Goal: Navigation & Orientation: Find specific page/section

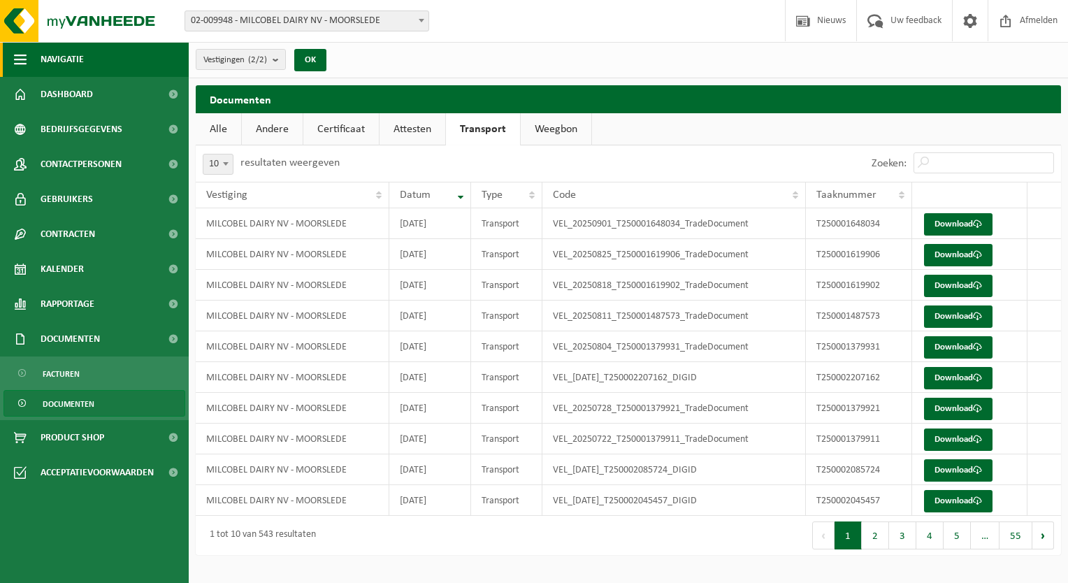
click at [95, 60] on button "Navigatie" at bounding box center [94, 59] width 189 height 35
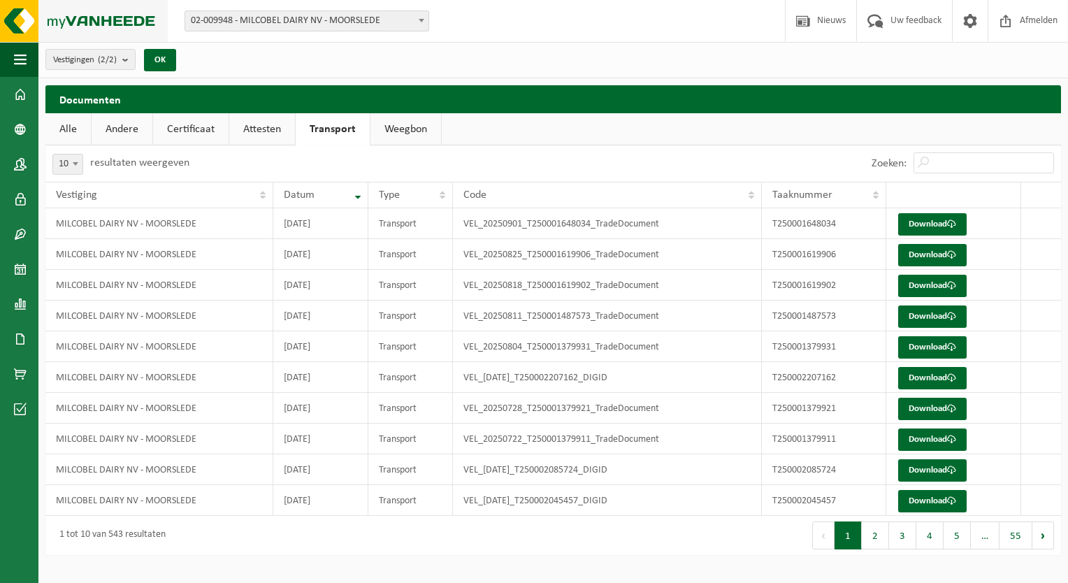
click at [81, 28] on img at bounding box center [84, 21] width 168 height 42
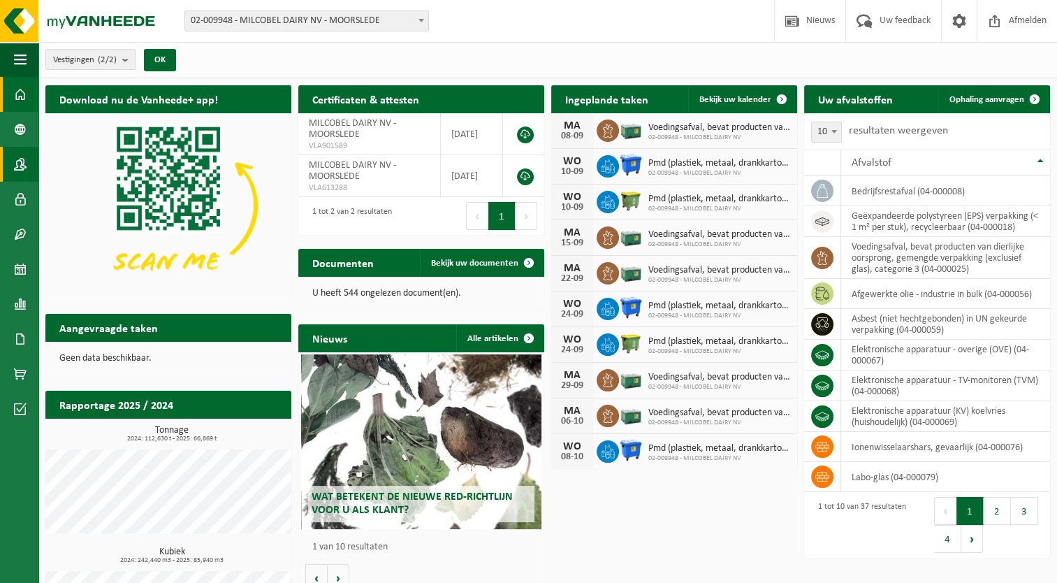
click at [14, 164] on span at bounding box center [20, 164] width 13 height 35
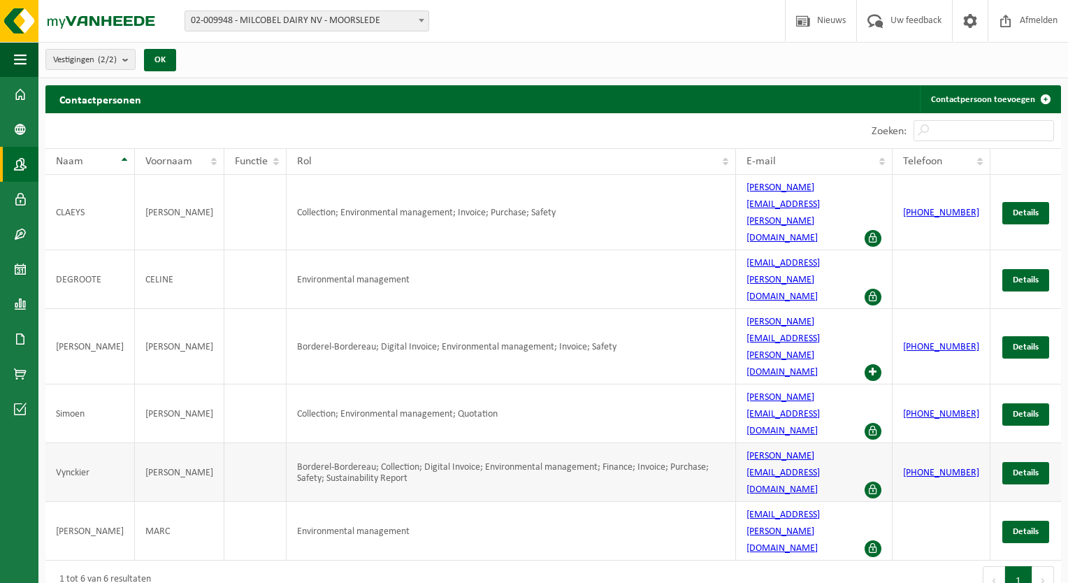
click at [881, 481] on span at bounding box center [872, 489] width 17 height 17
click at [1021, 468] on span "Details" at bounding box center [1026, 472] width 26 height 9
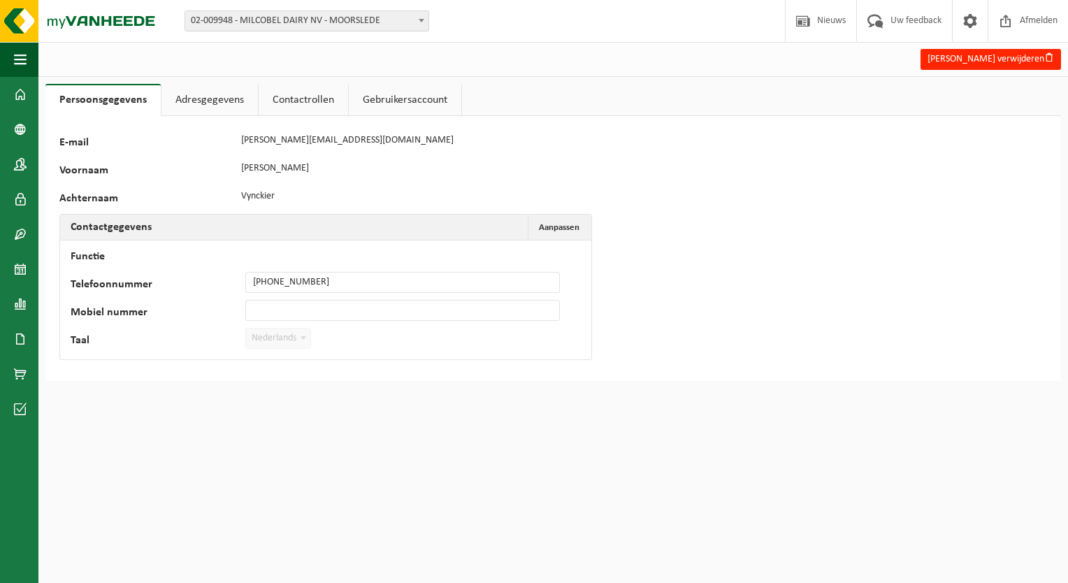
click at [203, 101] on link "Adresgegevens" at bounding box center [209, 100] width 96 height 32
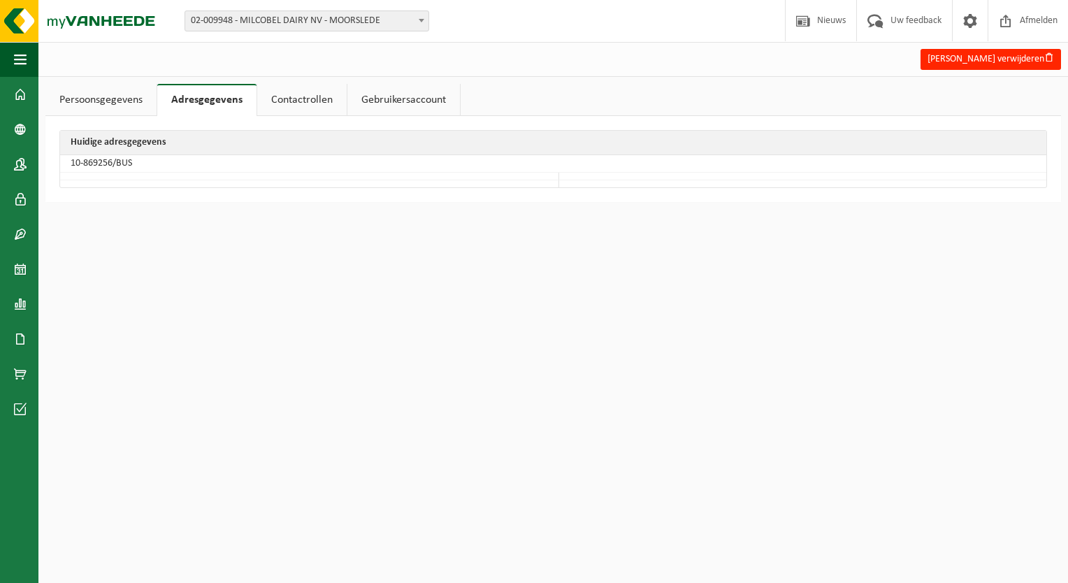
click at [308, 94] on link "Contactrollen" at bounding box center [301, 100] width 89 height 32
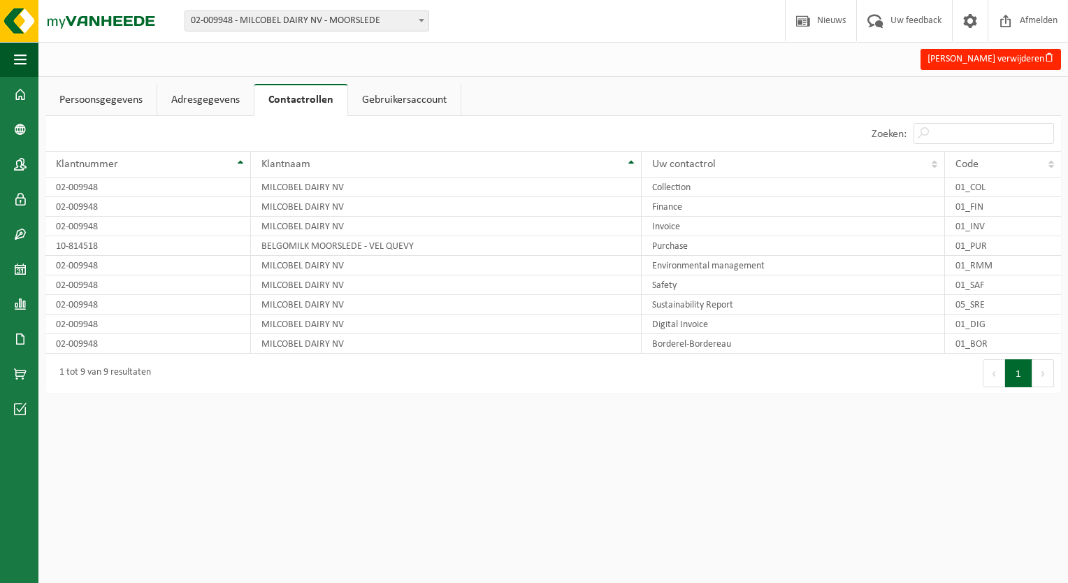
click at [403, 100] on link "Gebruikersaccount" at bounding box center [404, 100] width 113 height 32
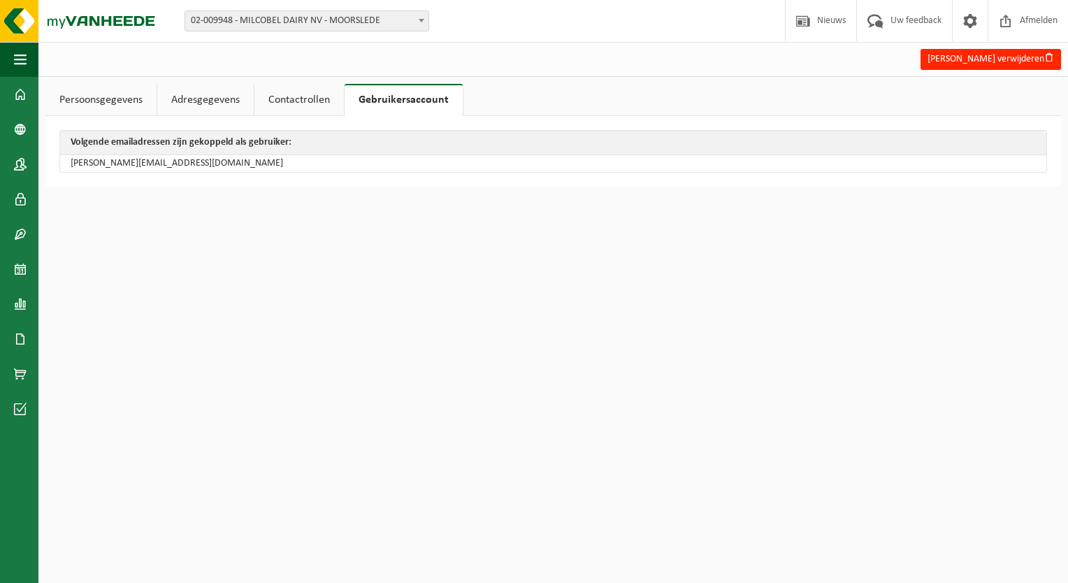
click at [117, 98] on link "Persoonsgegevens" at bounding box center [100, 100] width 111 height 32
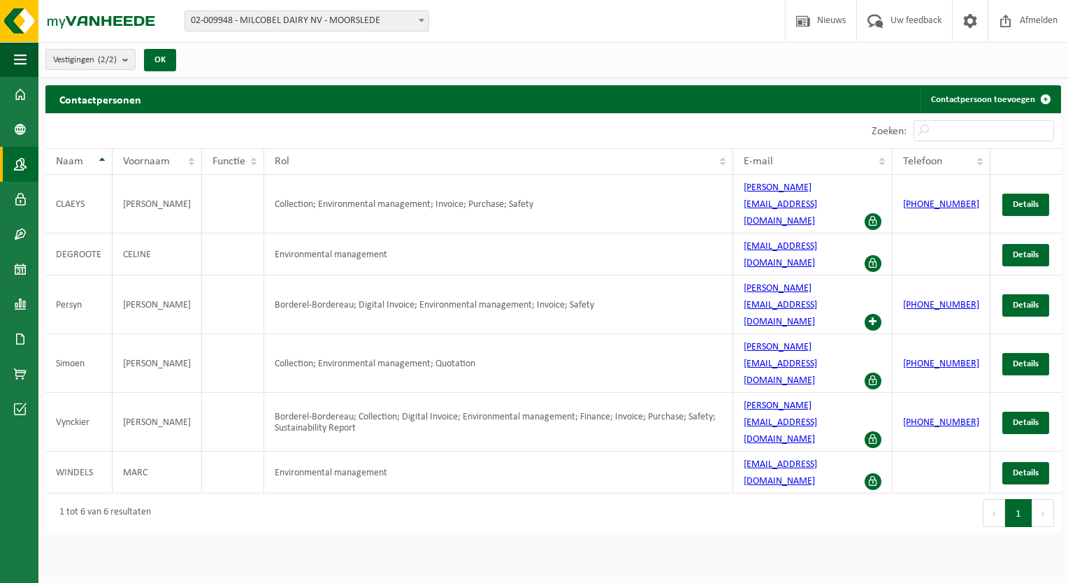
click at [502, 544] on html "Vestiging: 01-055478 - MILCOBEL DAIRY NV - KALLO 10-889705 - MILCOBEL DAIRY - F…" at bounding box center [534, 291] width 1068 height 583
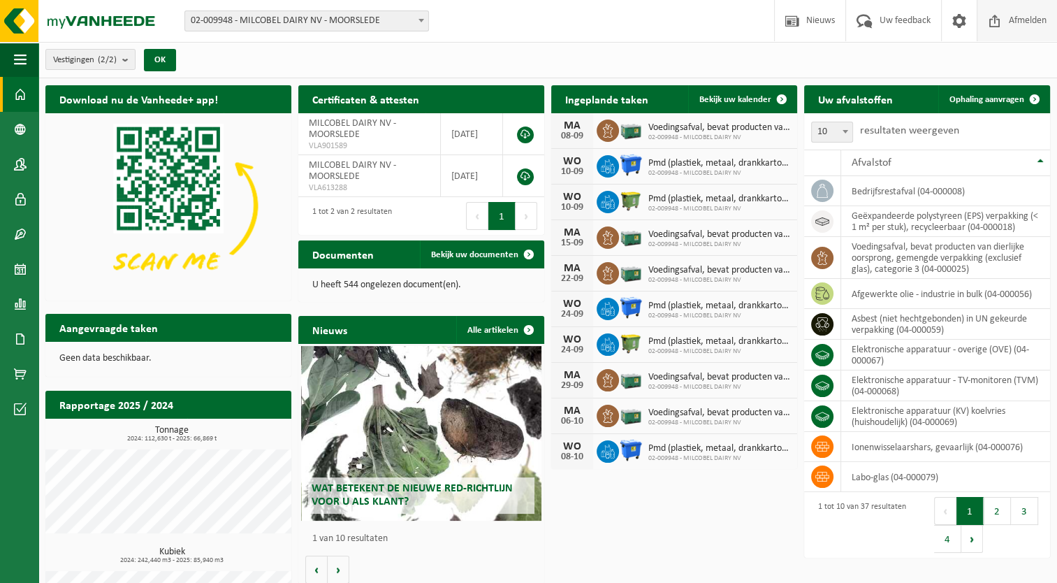
click at [1012, 24] on span "Afmelden" at bounding box center [1028, 20] width 45 height 41
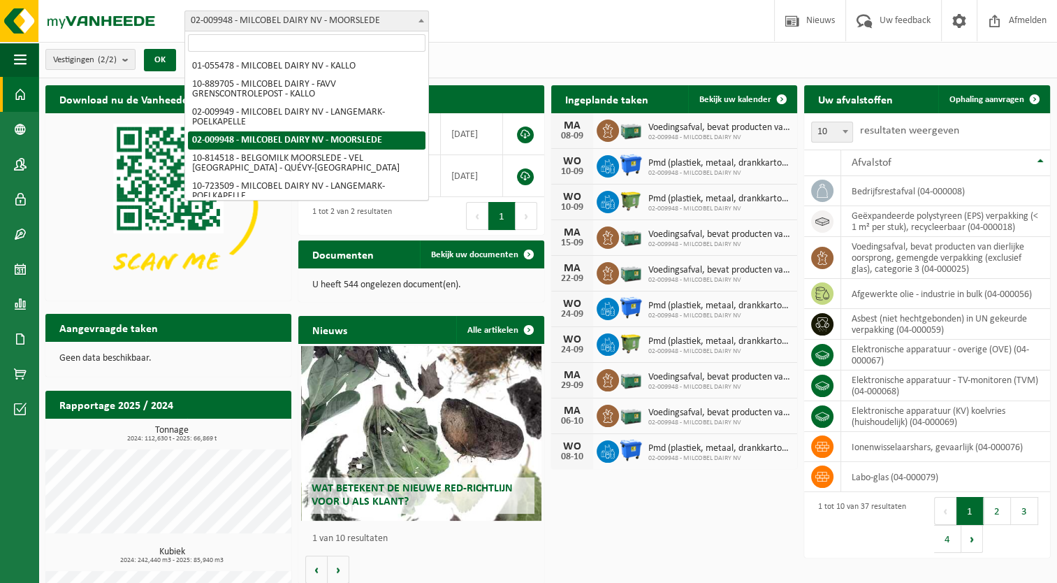
click at [359, 19] on span "02-009948 - MILCOBEL DAIRY NV - MOORSLEDE" at bounding box center [306, 21] width 243 height 20
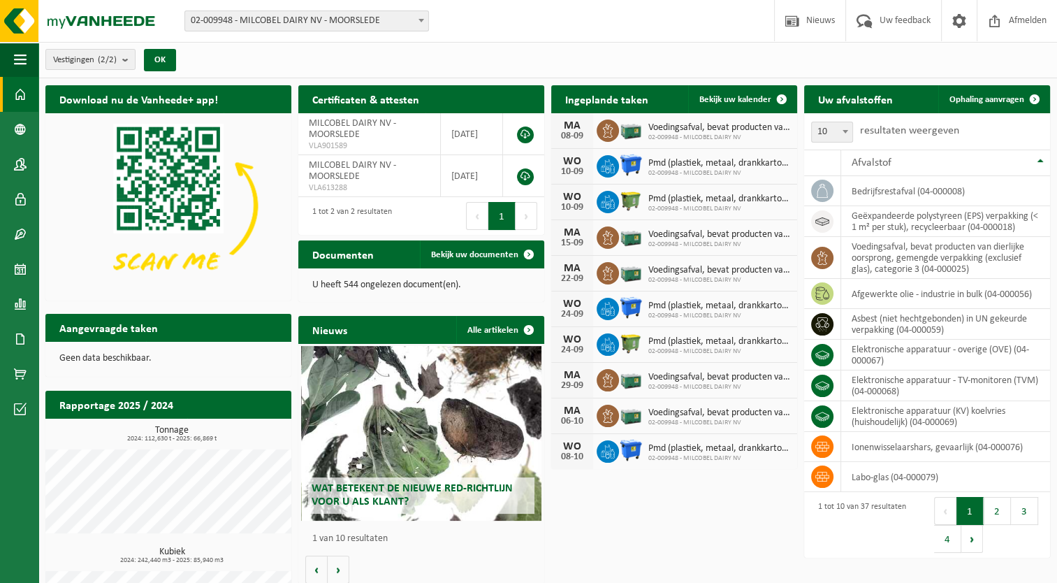
click at [362, 20] on span "02-009948 - MILCOBEL DAIRY NV - MOORSLEDE" at bounding box center [306, 21] width 243 height 20
click at [18, 96] on span at bounding box center [20, 94] width 13 height 35
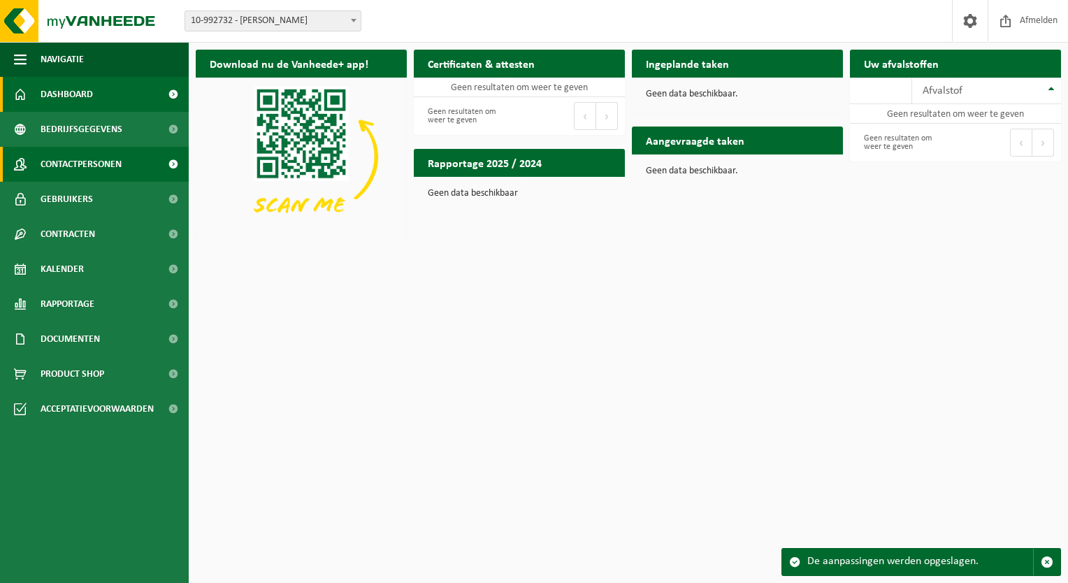
click at [83, 167] on span "Contactpersonen" at bounding box center [81, 164] width 81 height 35
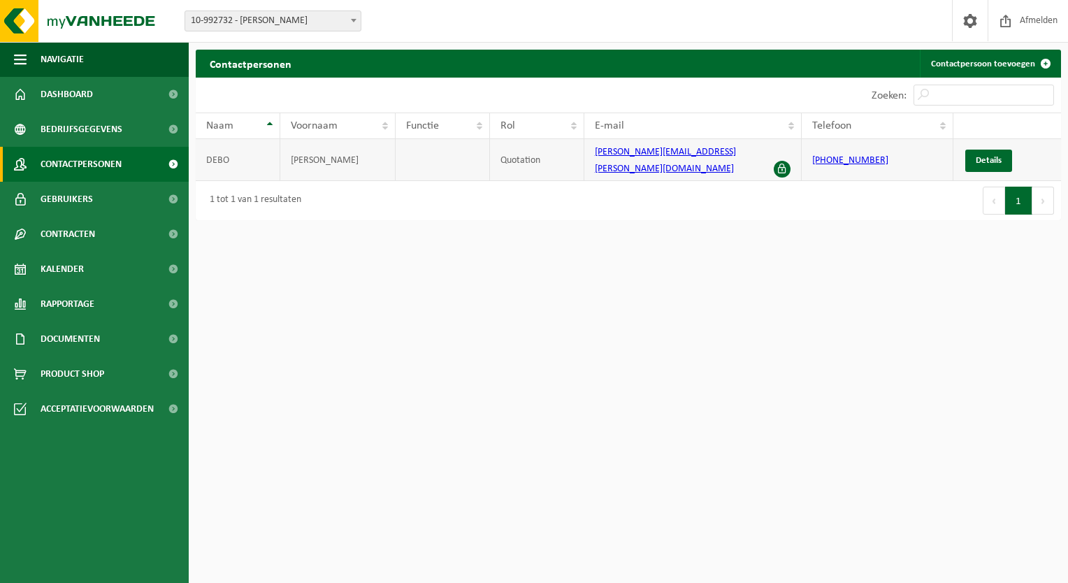
click at [310, 155] on td "[PERSON_NAME]" at bounding box center [337, 160] width 115 height 42
click at [980, 156] on span "Details" at bounding box center [989, 160] width 26 height 9
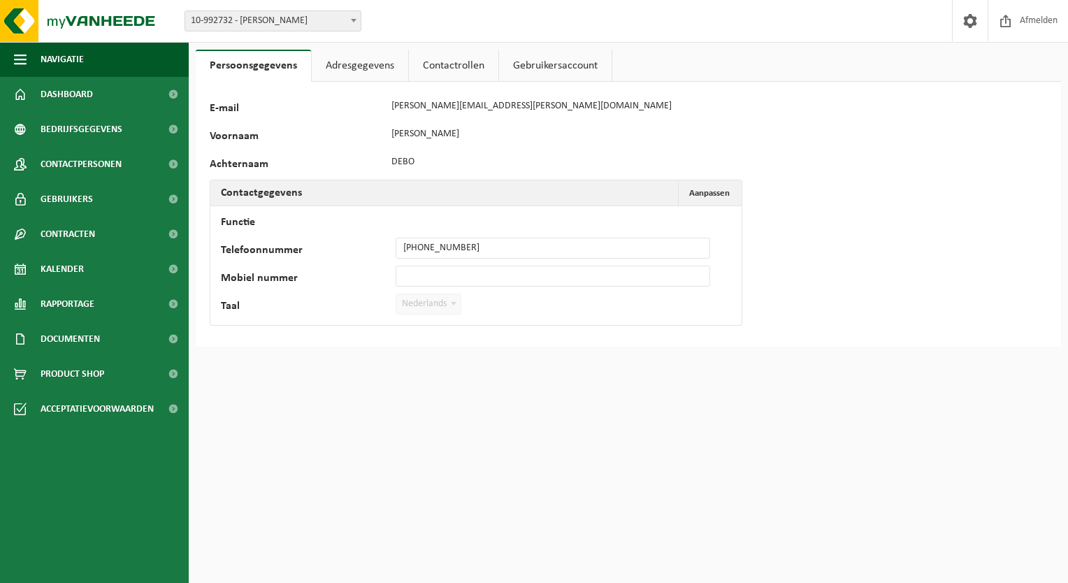
click at [346, 50] on link "Adresgegevens" at bounding box center [360, 66] width 96 height 32
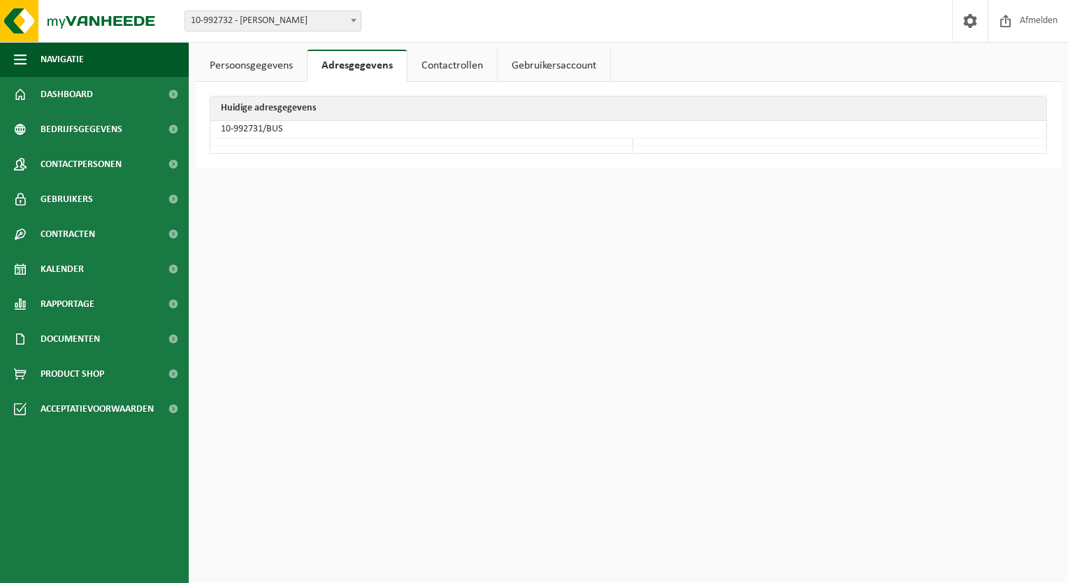
click at [252, 59] on link "Persoonsgegevens" at bounding box center [251, 66] width 111 height 32
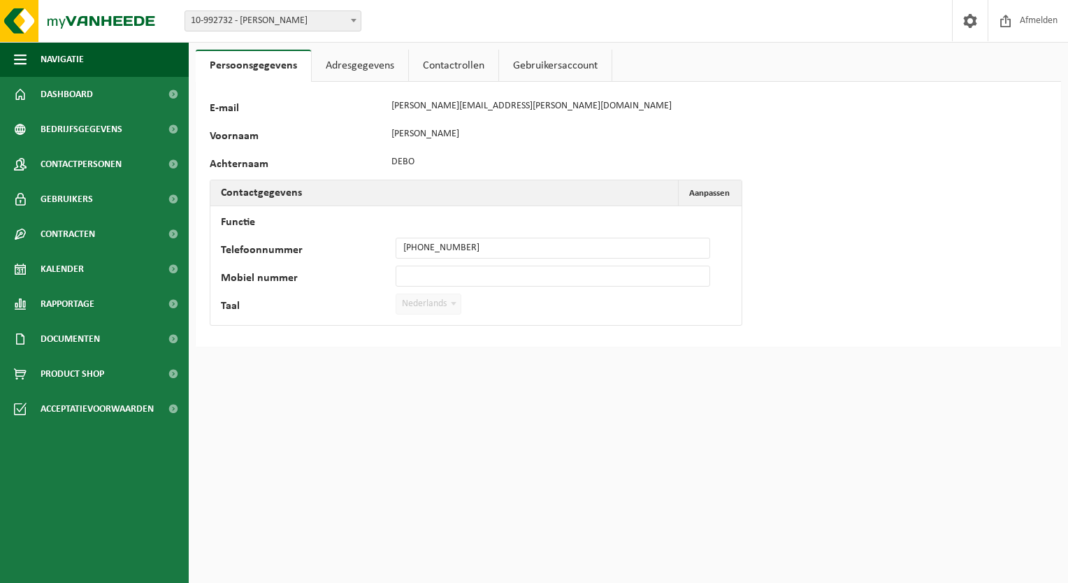
click at [446, 63] on link "Contactrollen" at bounding box center [453, 66] width 89 height 32
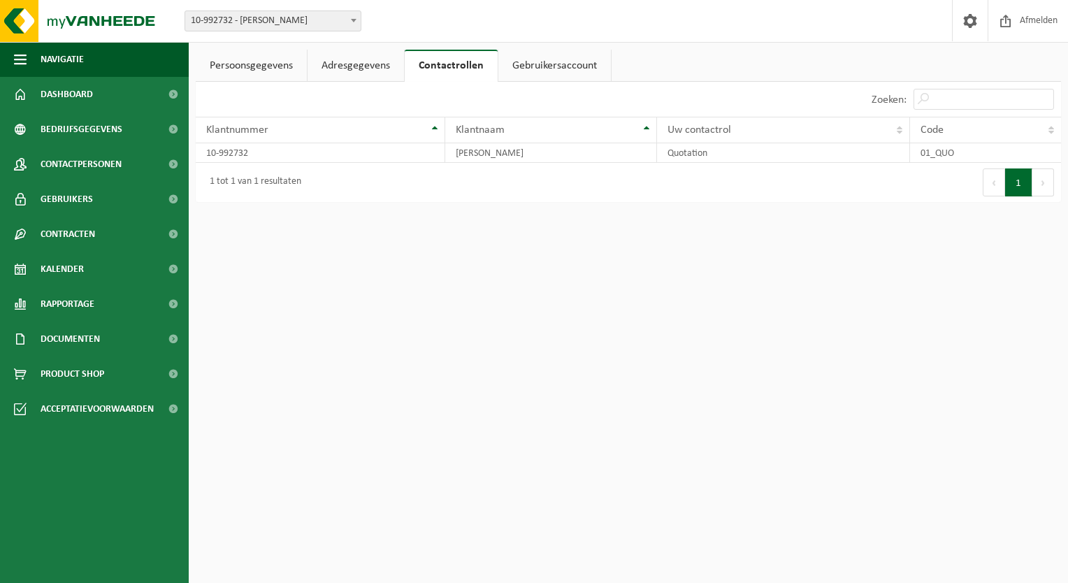
click at [284, 60] on link "Persoonsgegevens" at bounding box center [251, 66] width 111 height 32
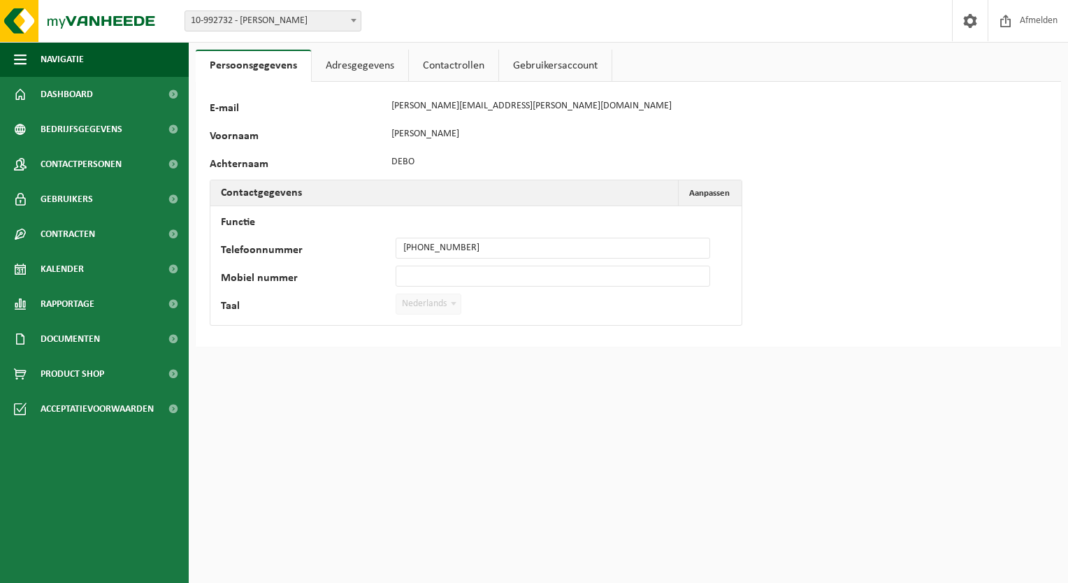
click at [542, 75] on link "Gebruikersaccount" at bounding box center [555, 66] width 113 height 32
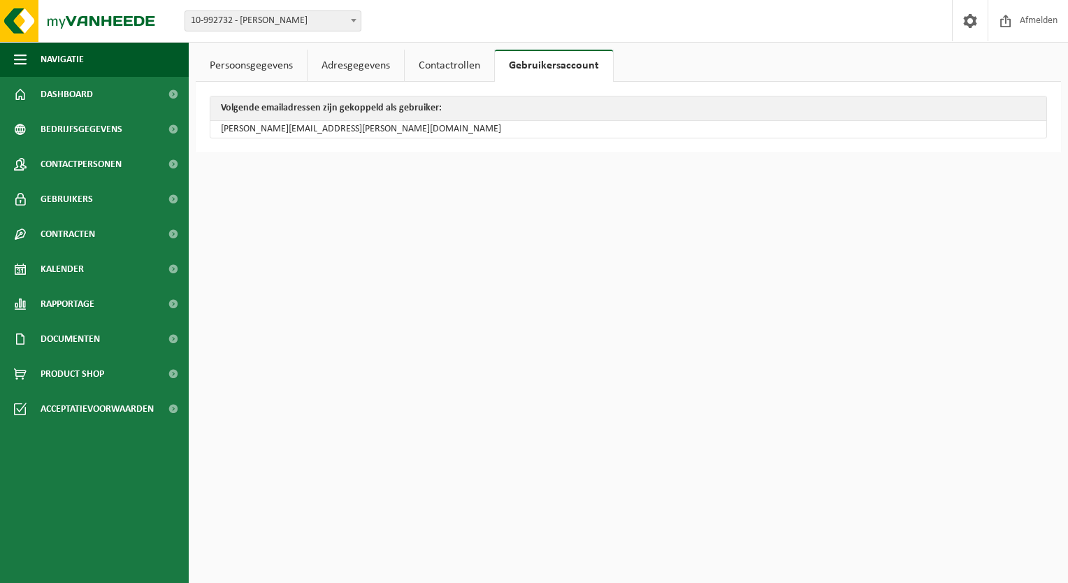
click at [459, 60] on link "Contactrollen" at bounding box center [449, 66] width 89 height 32
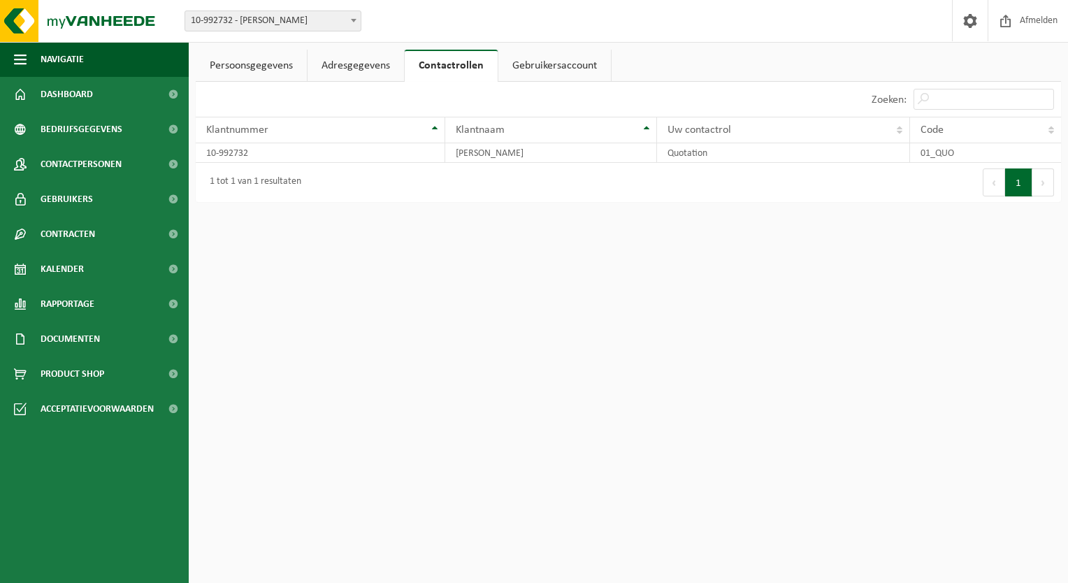
click at [386, 65] on link "Adresgegevens" at bounding box center [355, 66] width 96 height 32
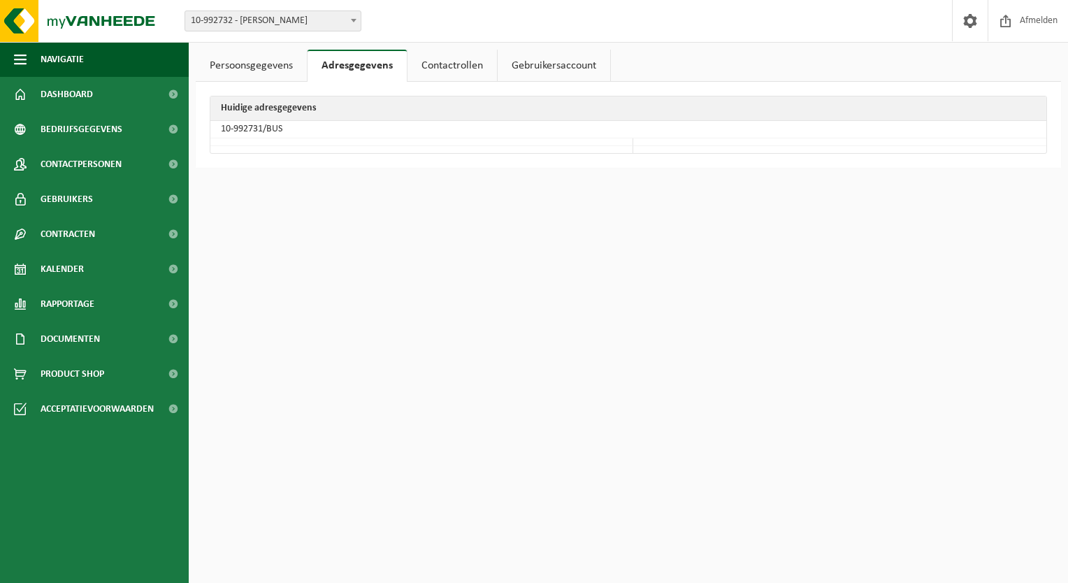
click at [284, 66] on link "Persoonsgegevens" at bounding box center [251, 66] width 111 height 32
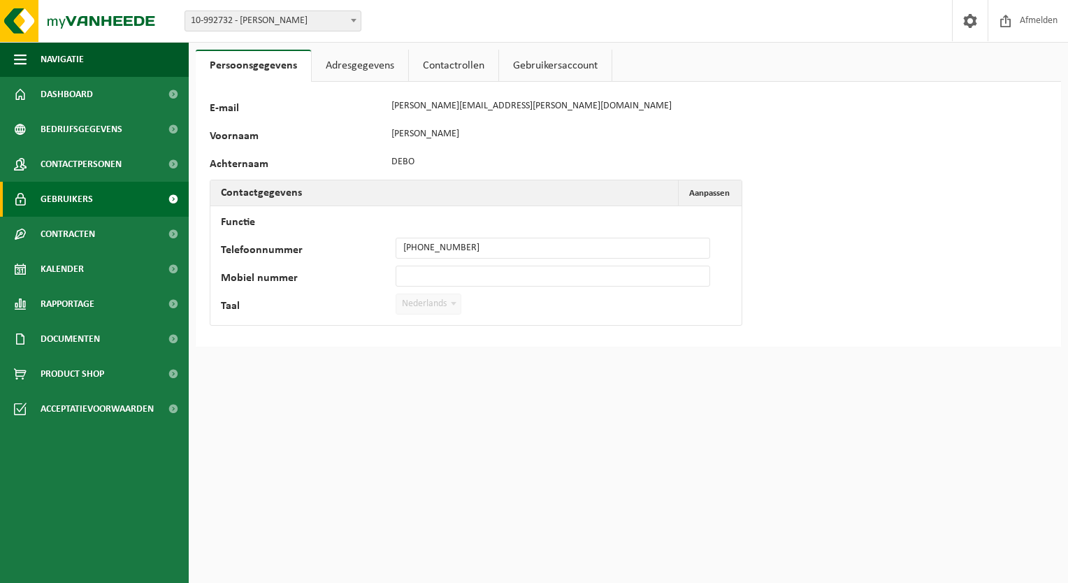
click at [92, 198] on link "Gebruikers" at bounding box center [94, 199] width 189 height 35
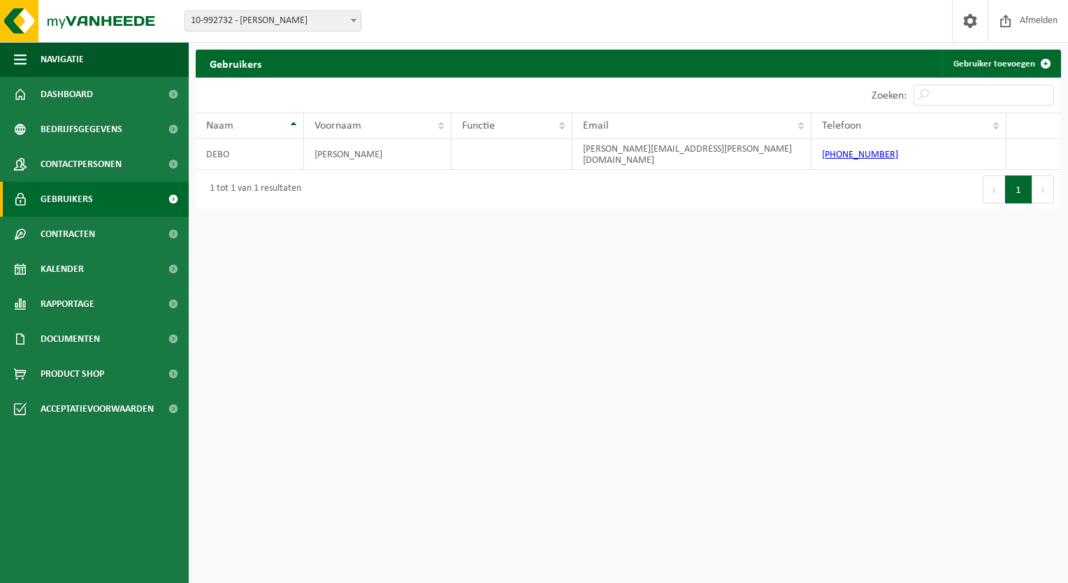
click at [85, 200] on span "Gebruikers" at bounding box center [67, 199] width 52 height 35
click at [281, 15] on span "10-992732 - [PERSON_NAME]" at bounding box center [272, 21] width 175 height 20
click at [282, 15] on span "10-992732 - [PERSON_NAME]" at bounding box center [272, 21] width 175 height 20
click at [78, 94] on span "Dashboard" at bounding box center [67, 94] width 52 height 35
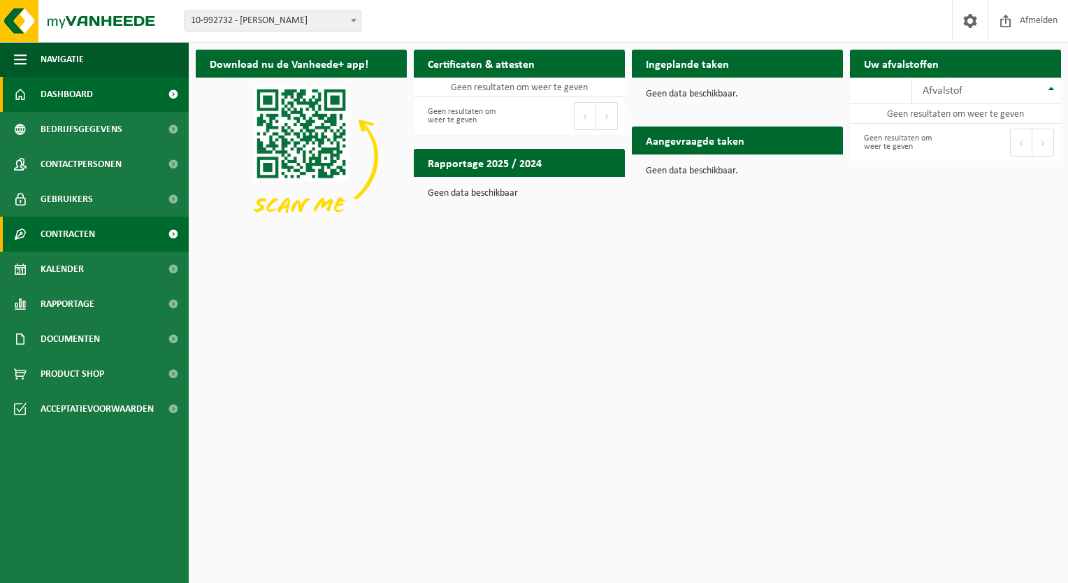
click at [93, 229] on span "Contracten" at bounding box center [68, 234] width 55 height 35
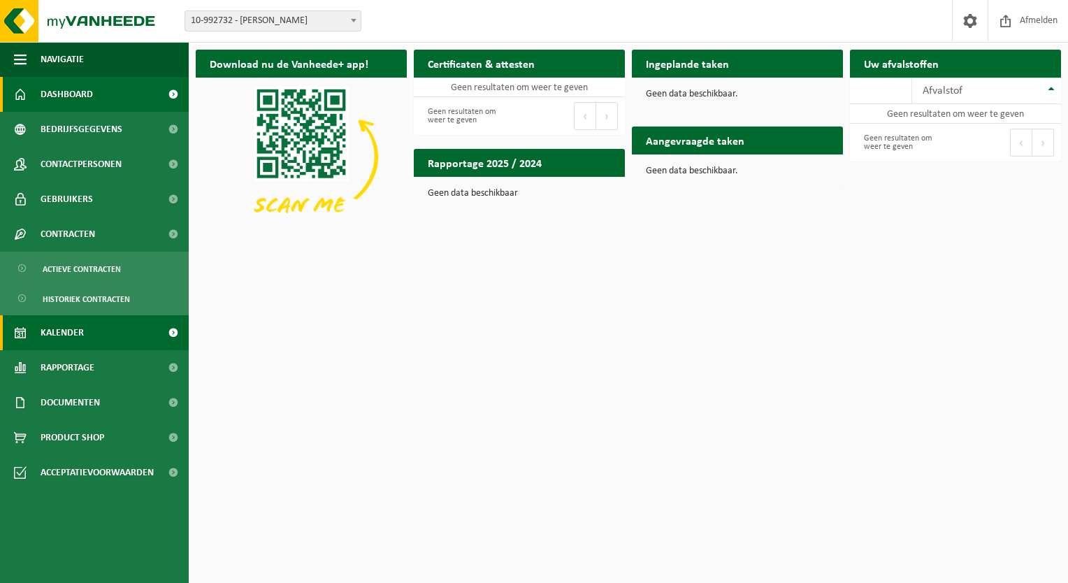
click at [92, 329] on link "Kalender" at bounding box center [94, 332] width 189 height 35
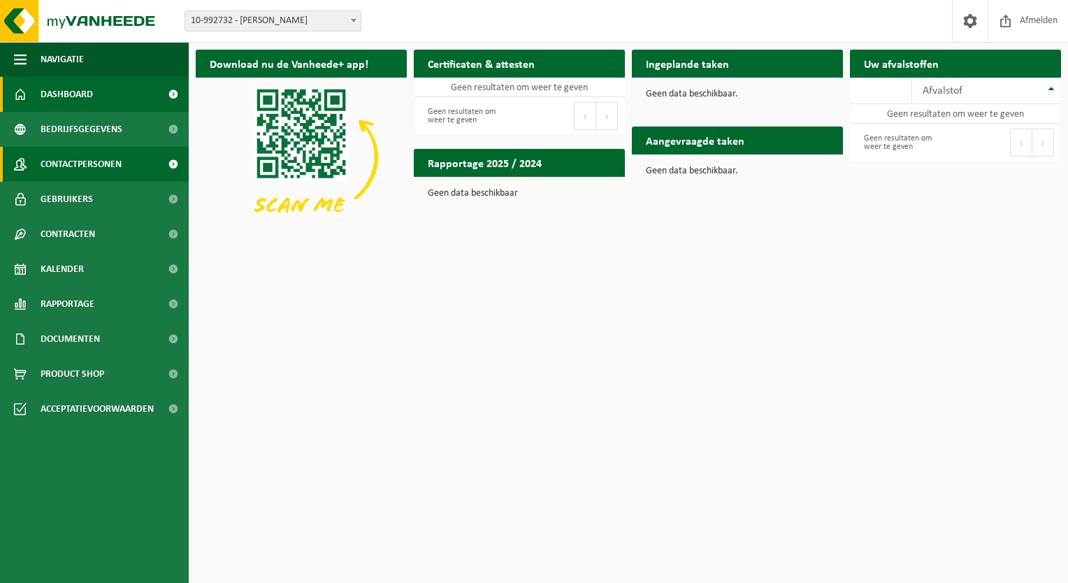
click at [100, 157] on span "Contactpersonen" at bounding box center [81, 164] width 81 height 35
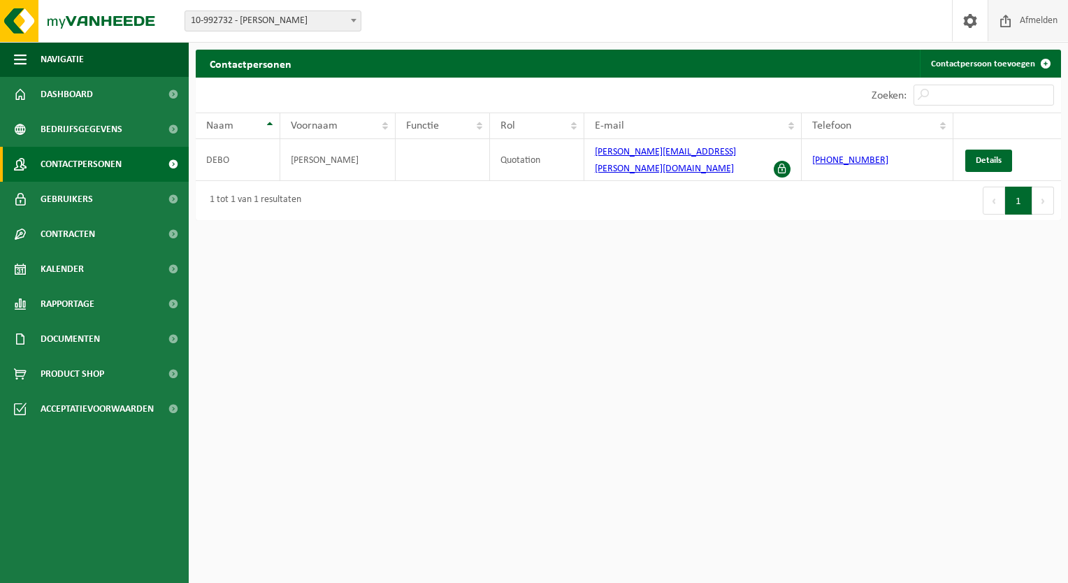
click at [1031, 24] on span "Afmelden" at bounding box center [1038, 20] width 45 height 41
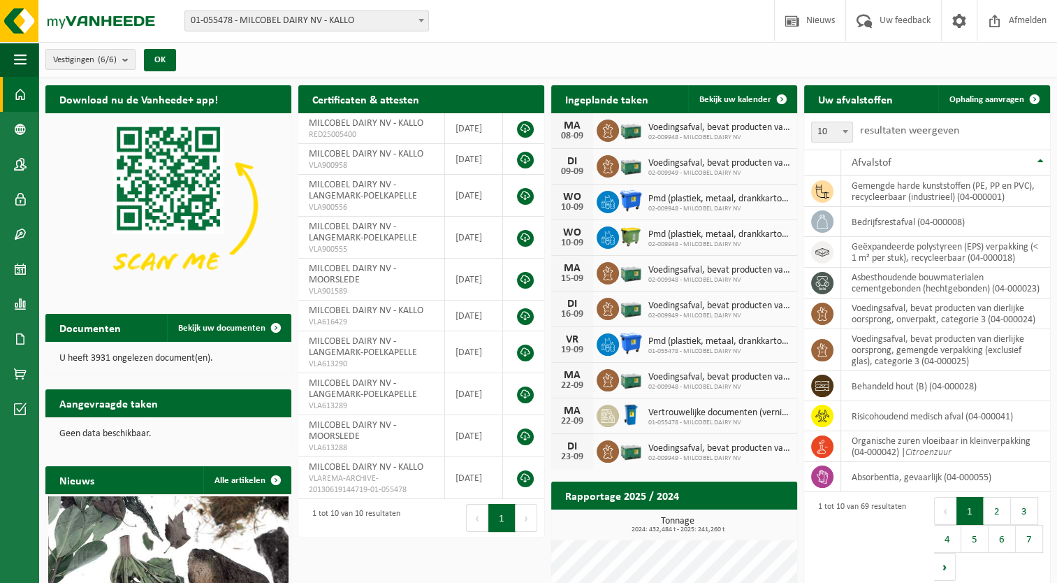
click at [15, 95] on span at bounding box center [20, 94] width 13 height 35
click at [17, 129] on span at bounding box center [20, 129] width 13 height 35
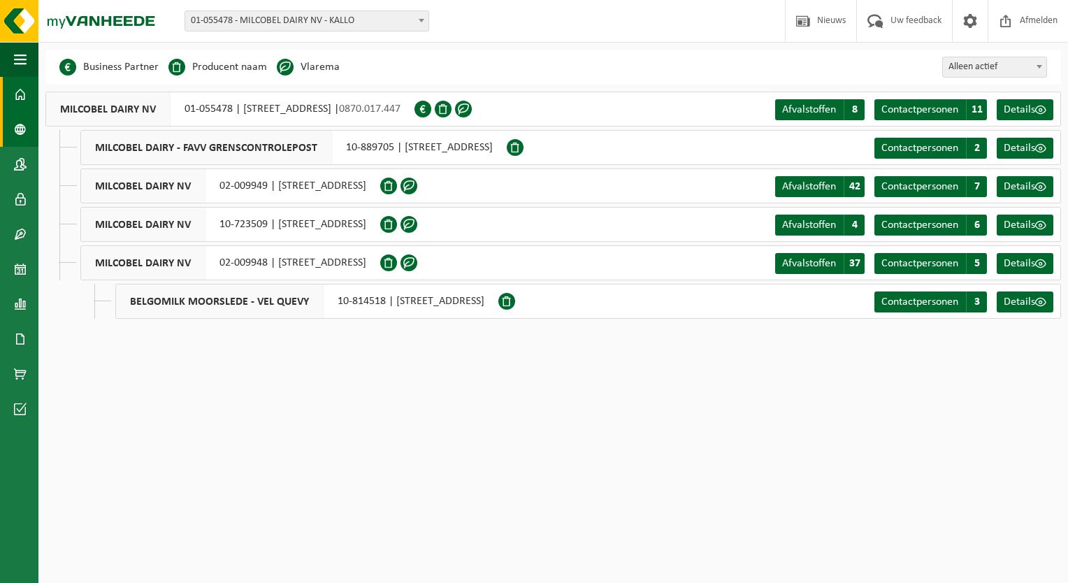
click at [10, 98] on link "Dashboard" at bounding box center [19, 94] width 38 height 35
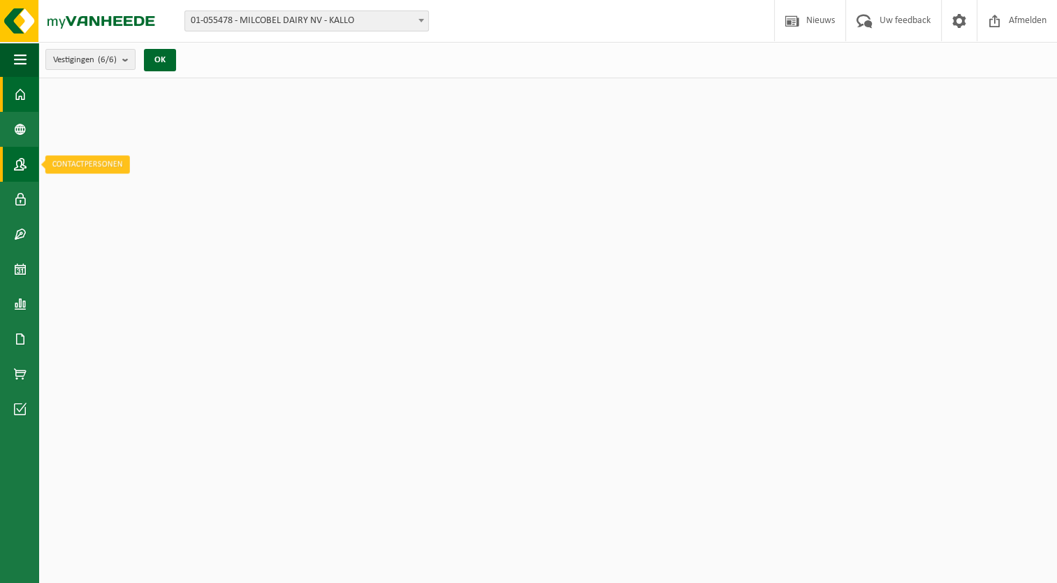
click at [19, 166] on span at bounding box center [20, 164] width 13 height 35
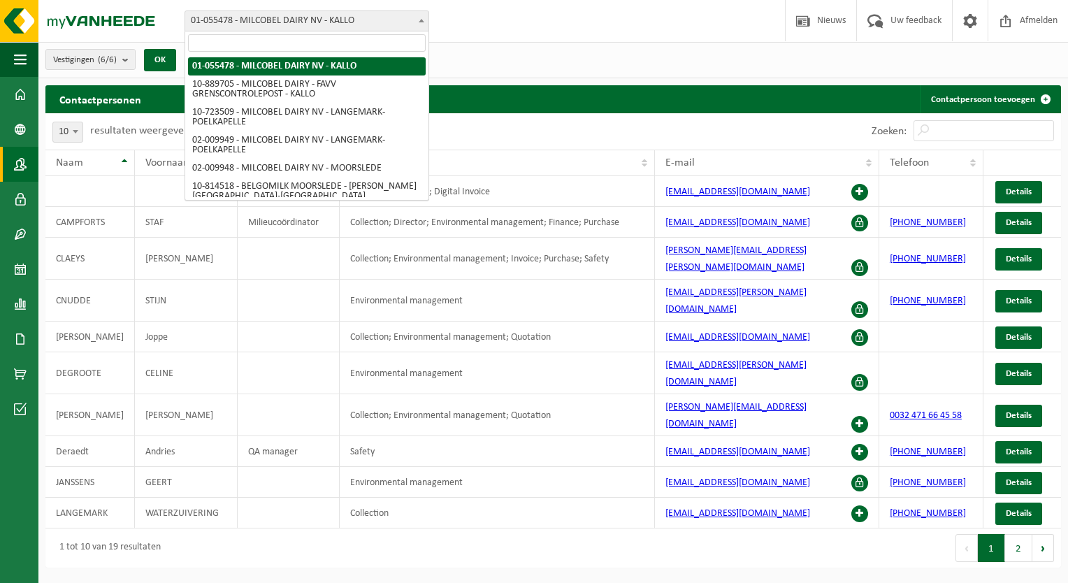
click at [333, 24] on span "01-055478 - MILCOBEL DAIRY NV - KALLO" at bounding box center [306, 21] width 243 height 20
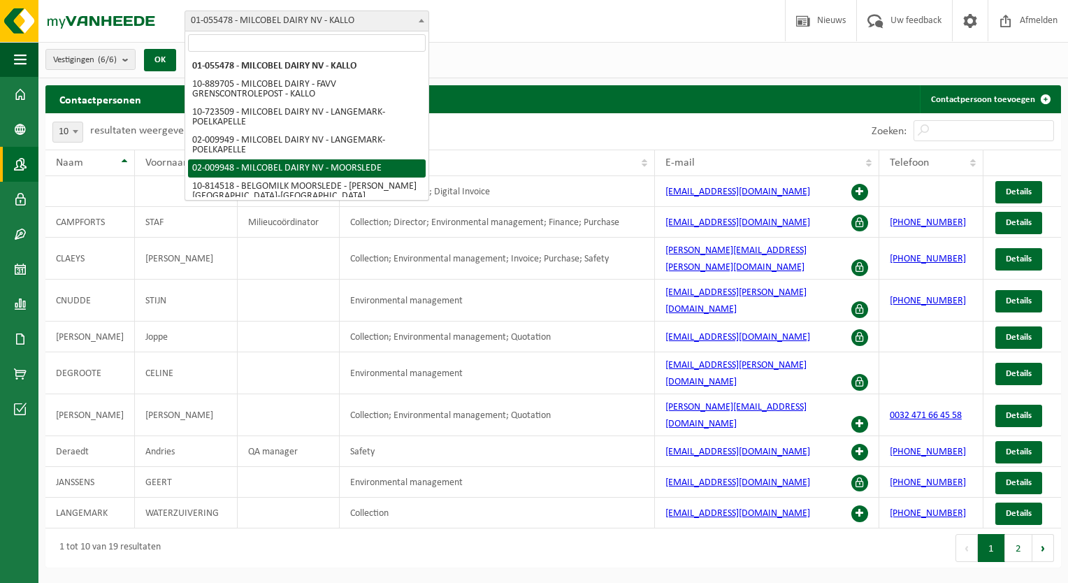
select select "1949"
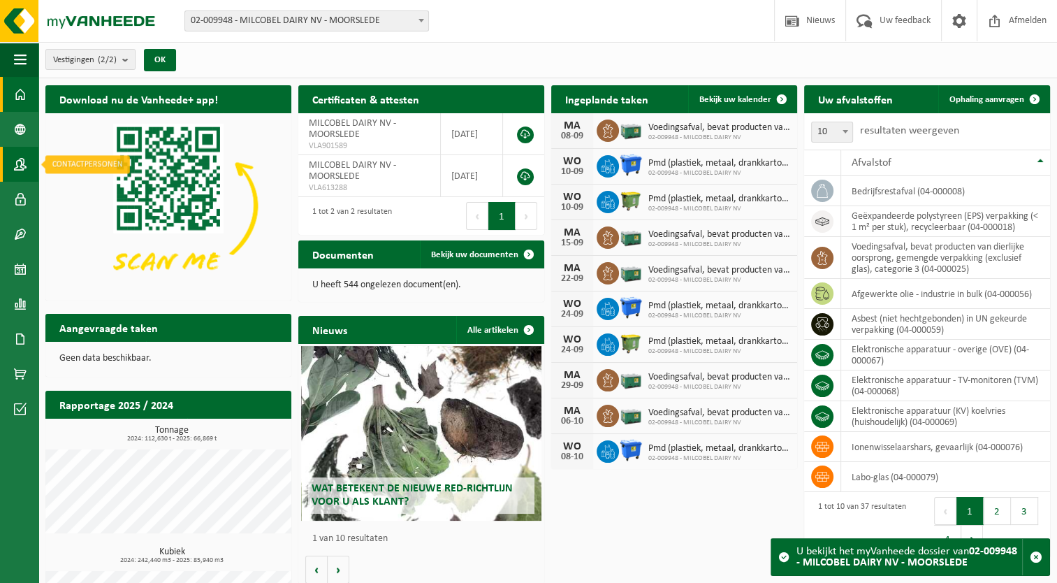
click at [15, 166] on span at bounding box center [20, 164] width 13 height 35
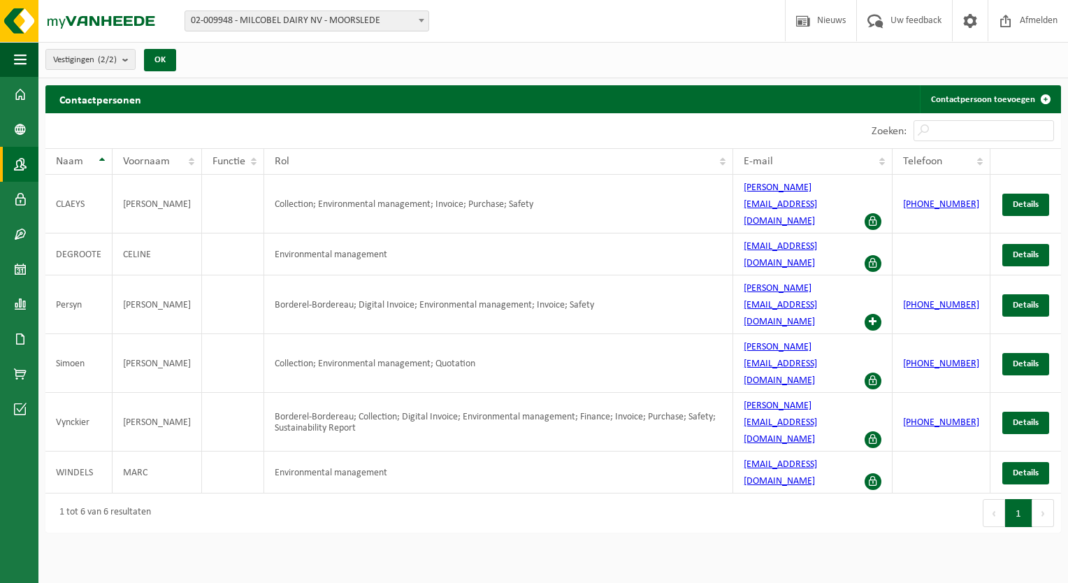
click at [795, 65] on div "Vestigingen (2/2) Alles selecteren Alles deselecteren Actieve selecteren MILCOB…" at bounding box center [552, 60] width 1029 height 36
click at [1023, 20] on span "Afmelden" at bounding box center [1038, 20] width 45 height 41
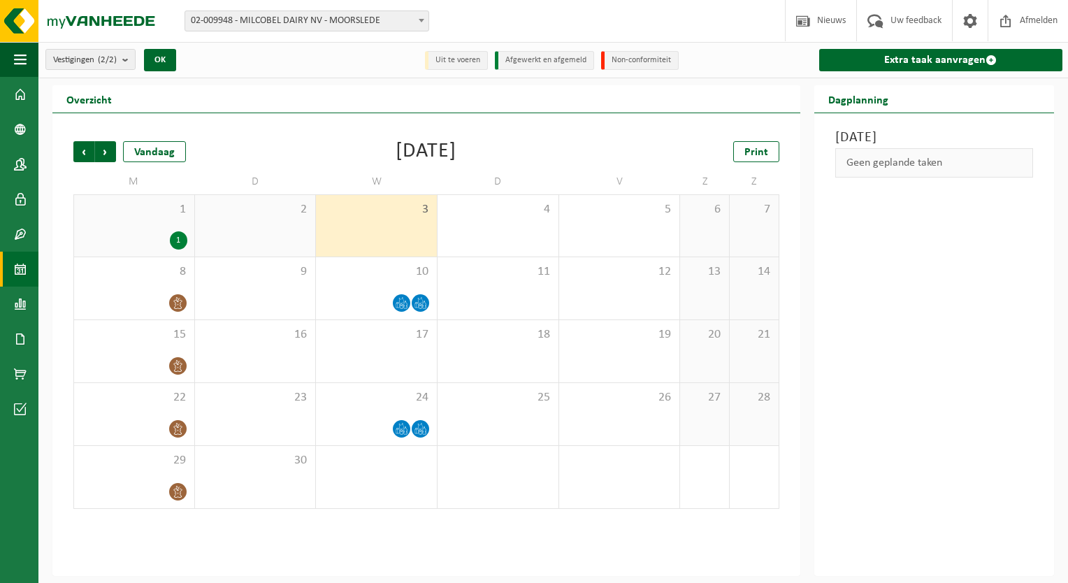
click at [180, 240] on div "1" at bounding box center [178, 240] width 17 height 18
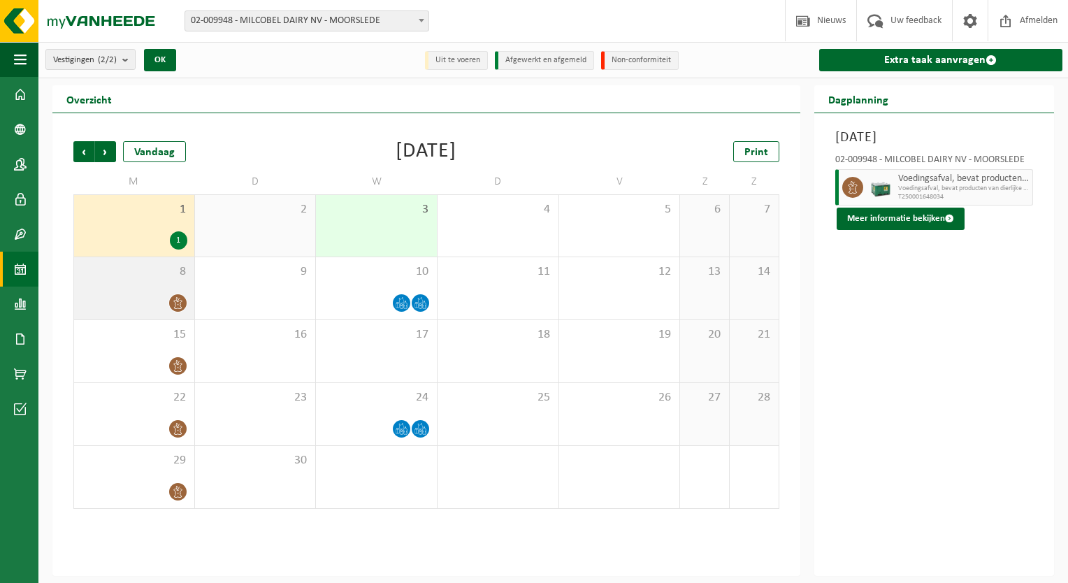
click at [180, 306] on icon at bounding box center [177, 303] width 8 height 12
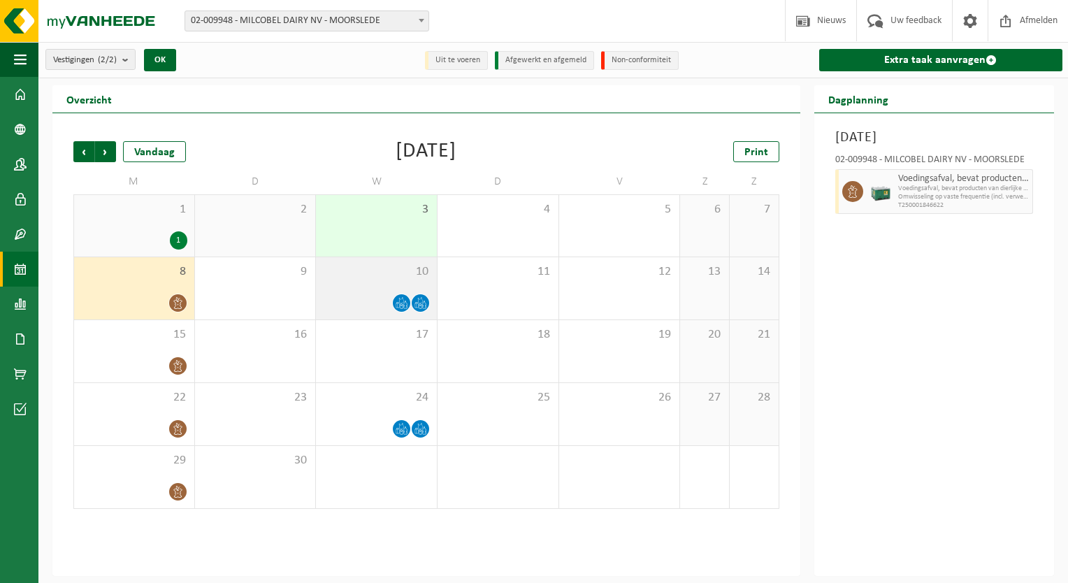
click at [411, 306] on div at bounding box center [376, 302] width 107 height 19
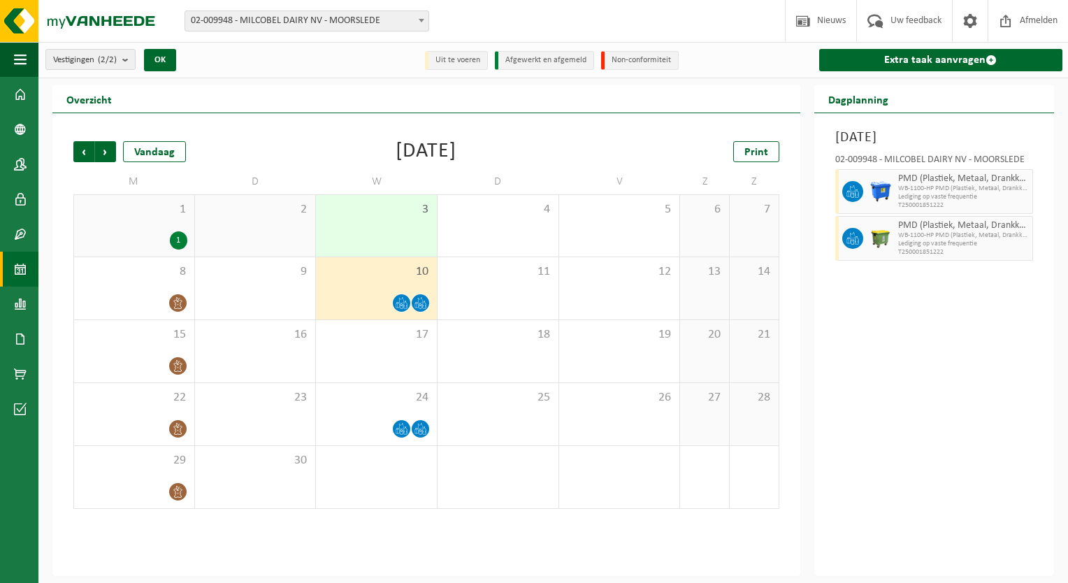
click at [422, 307] on icon at bounding box center [420, 303] width 12 height 12
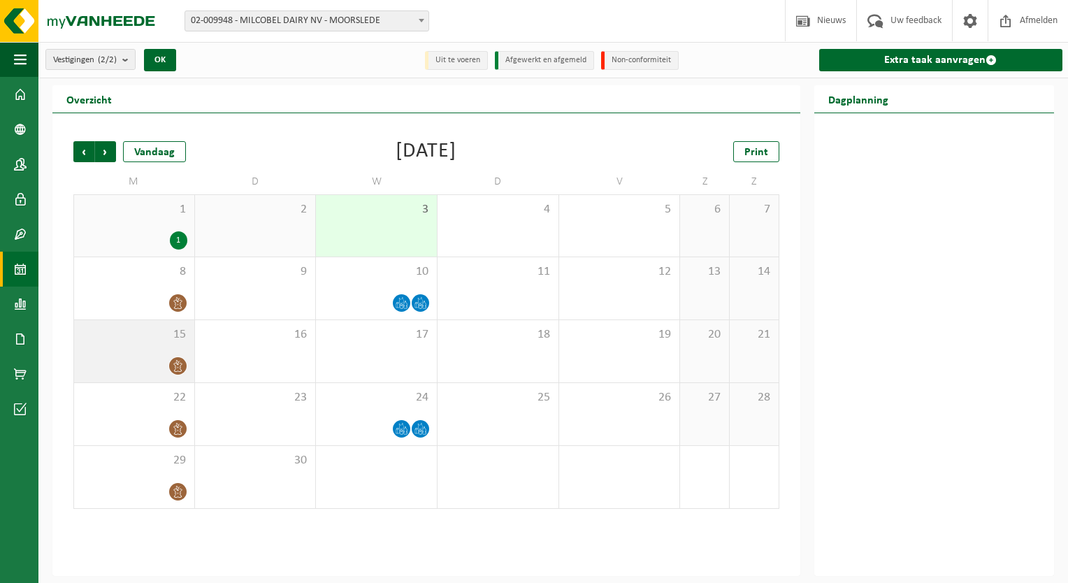
click at [180, 365] on icon at bounding box center [178, 366] width 12 height 12
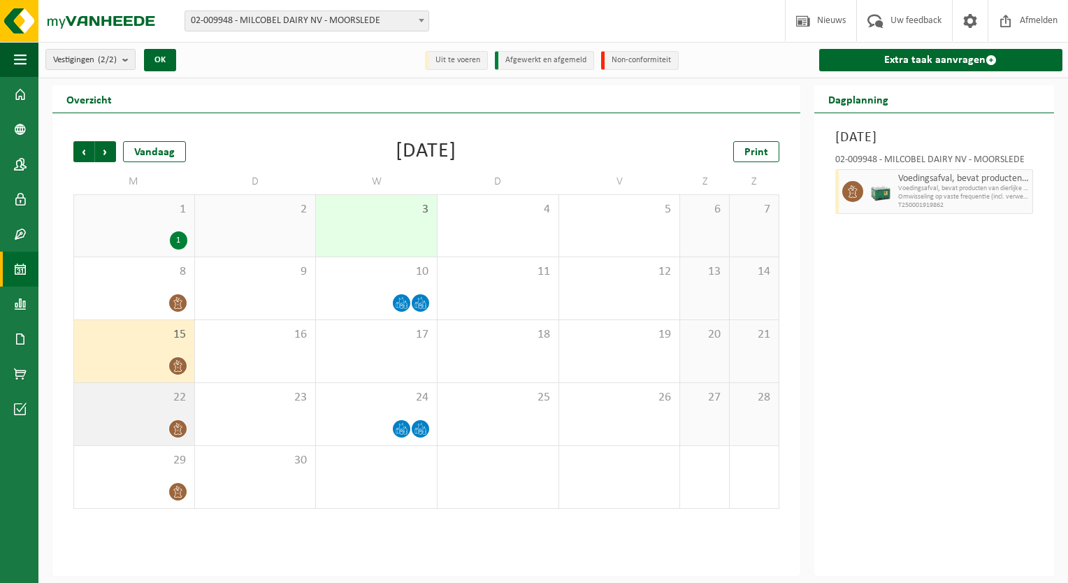
click at [178, 427] on icon at bounding box center [178, 429] width 12 height 12
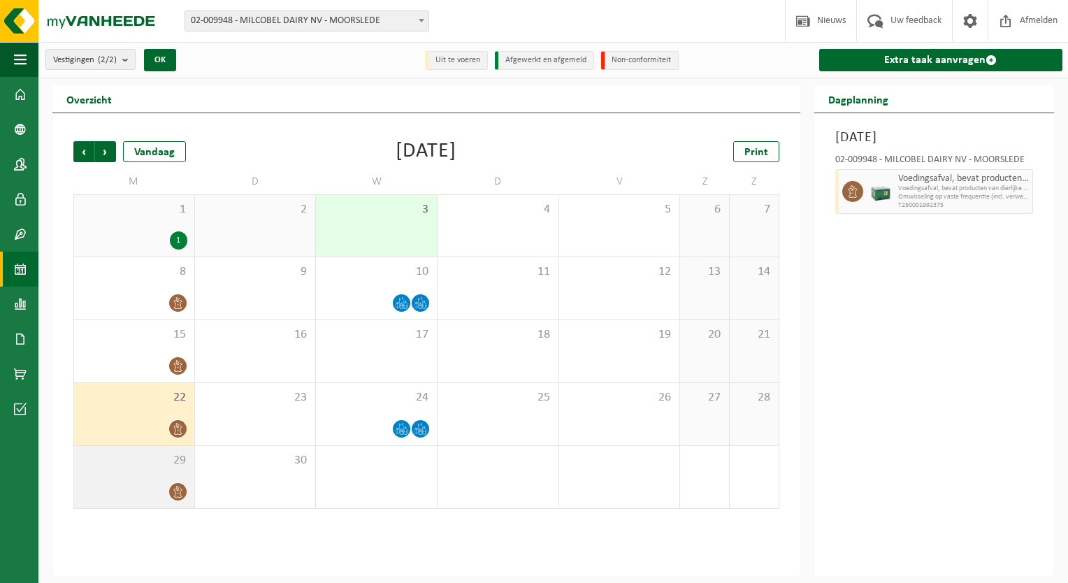
click at [180, 489] on icon at bounding box center [178, 492] width 12 height 12
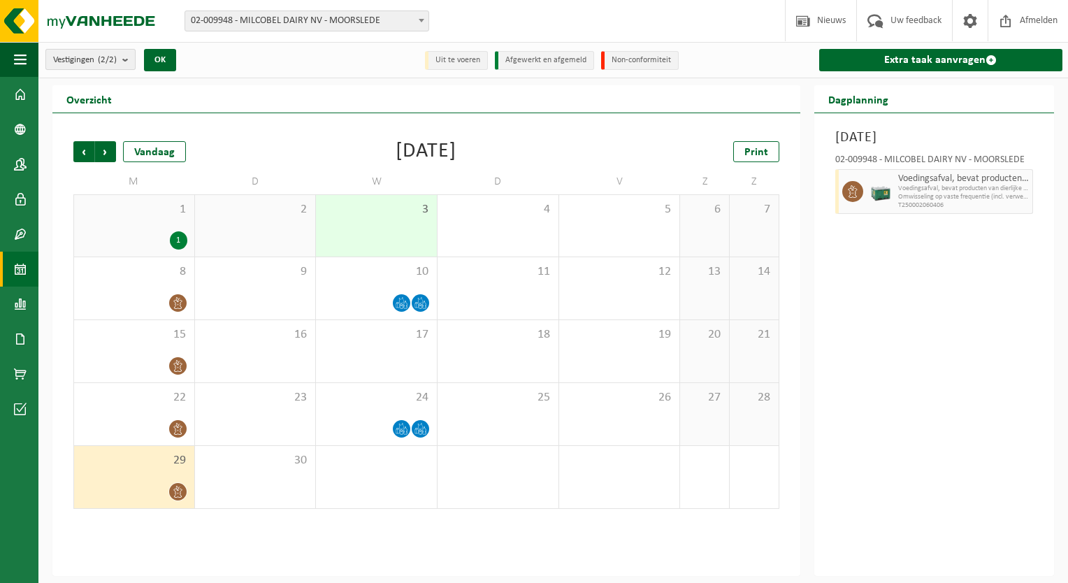
click at [92, 66] on span "Vestigingen (2/2)" at bounding box center [85, 60] width 64 height 21
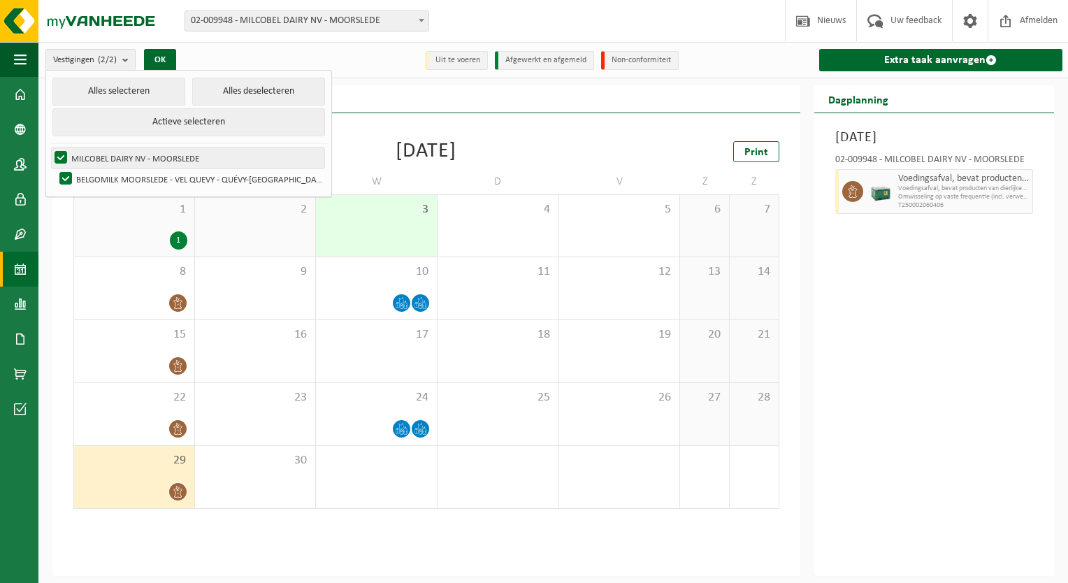
click at [200, 157] on label "MILCOBEL DAIRY NV - MOORSLEDE" at bounding box center [188, 157] width 273 height 21
click at [50, 147] on input "MILCOBEL DAIRY NV - MOORSLEDE" at bounding box center [49, 147] width 1 height 1
click at [191, 159] on label "MILCOBEL DAIRY NV - MOORSLEDE" at bounding box center [188, 157] width 273 height 21
click at [50, 147] on input "MILCOBEL DAIRY NV - MOORSLEDE" at bounding box center [49, 147] width 1 height 1
checkbox input "true"
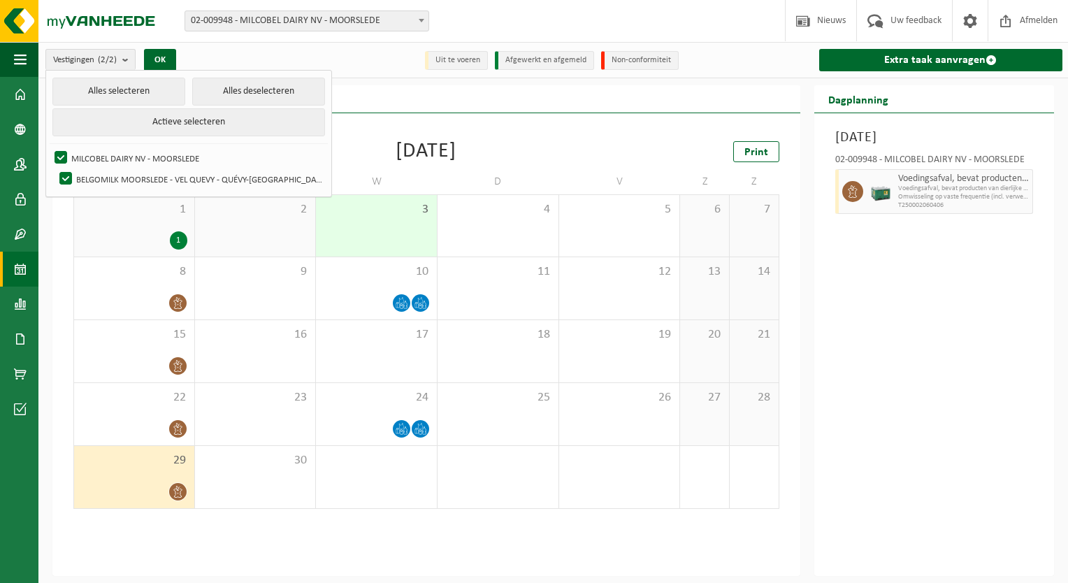
click at [344, 63] on div "Vestigingen (2/2) Alles selecteren Alles deselecteren Actieve selecteren MILCOB…" at bounding box center [552, 60] width 1029 height 36
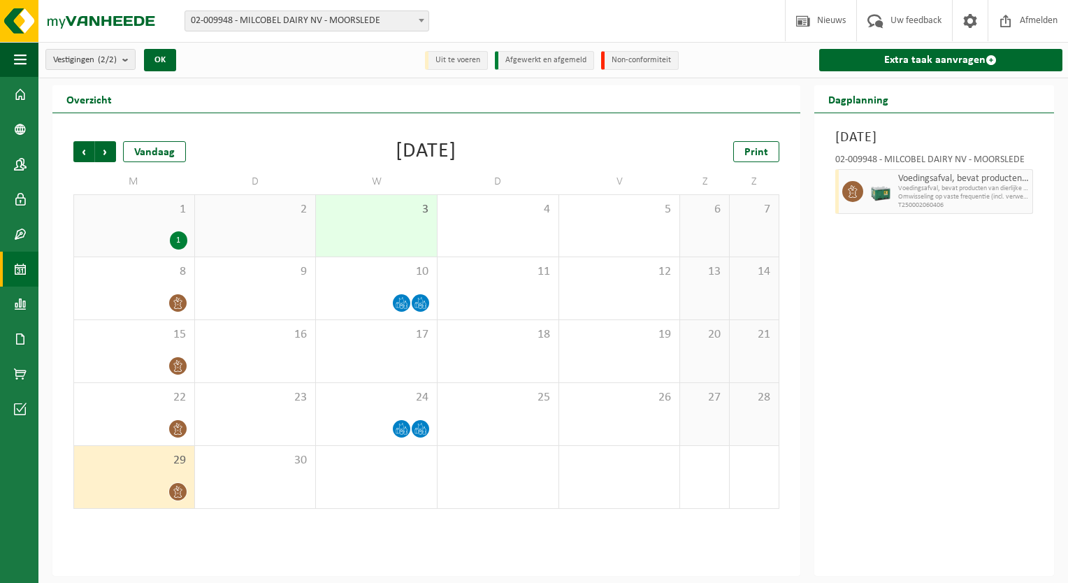
click at [177, 239] on div "1" at bounding box center [178, 240] width 17 height 18
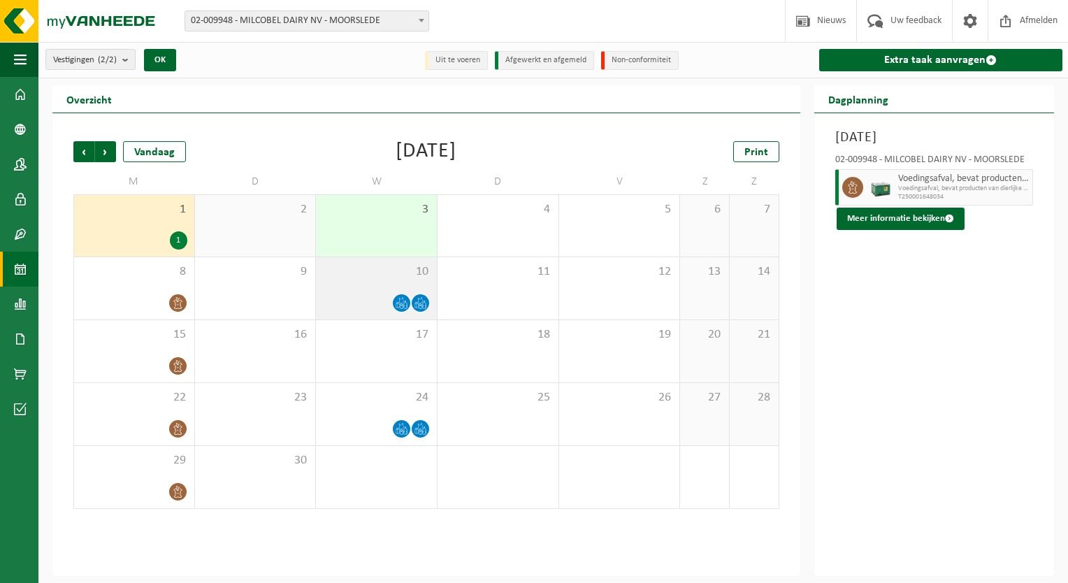
click at [421, 304] on icon at bounding box center [420, 306] width 3 height 5
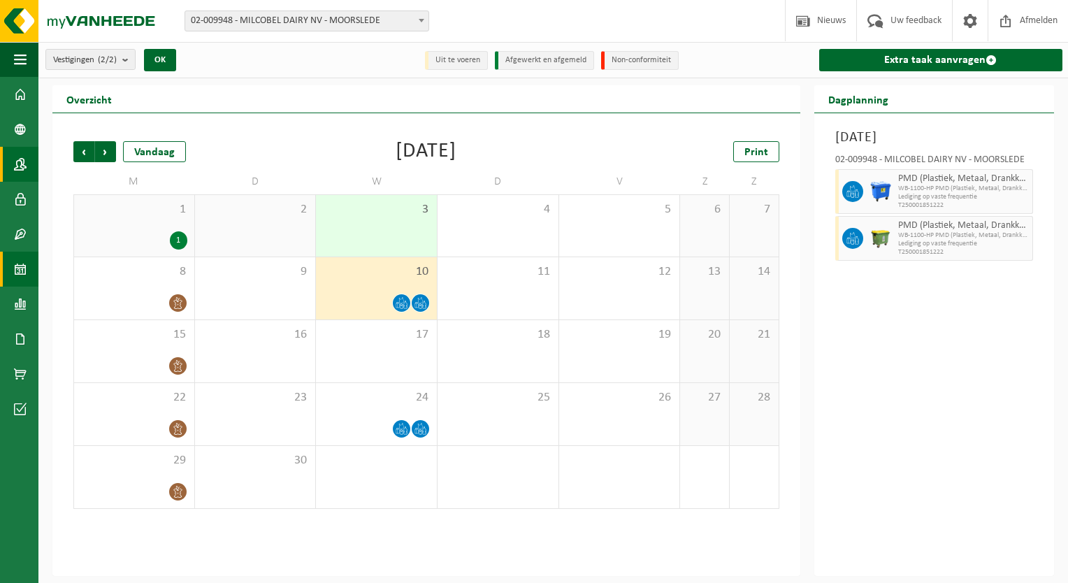
click at [22, 152] on span at bounding box center [20, 164] width 13 height 35
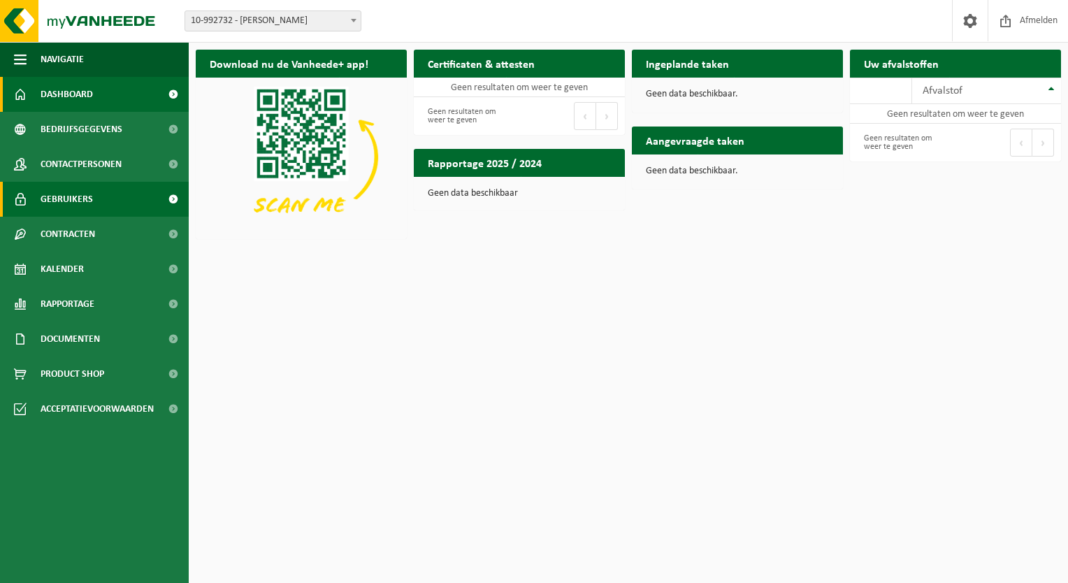
click at [104, 201] on link "Gebruikers" at bounding box center [94, 199] width 189 height 35
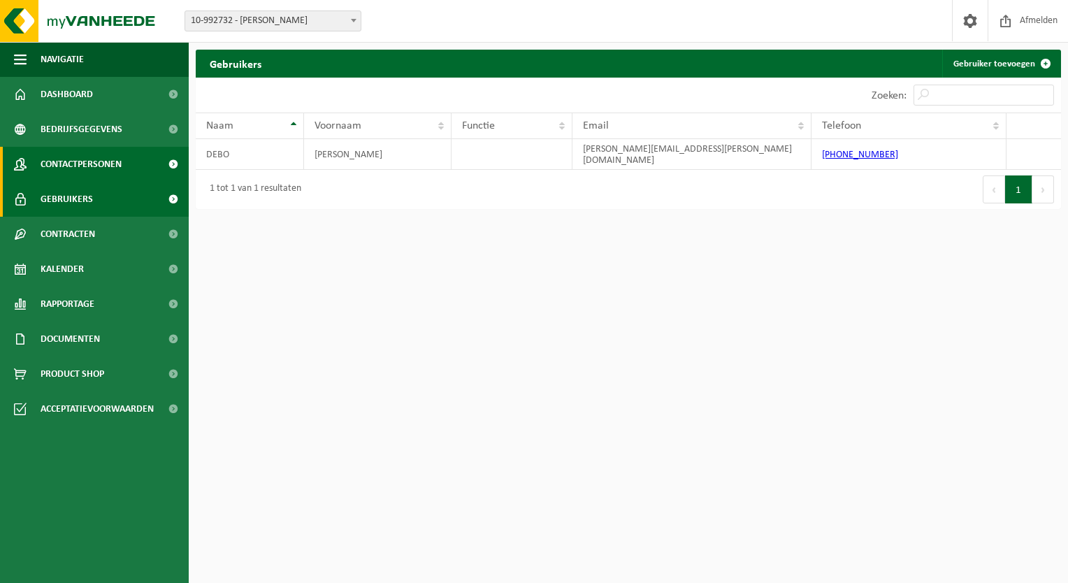
click at [119, 168] on span "Contactpersonen" at bounding box center [81, 164] width 81 height 35
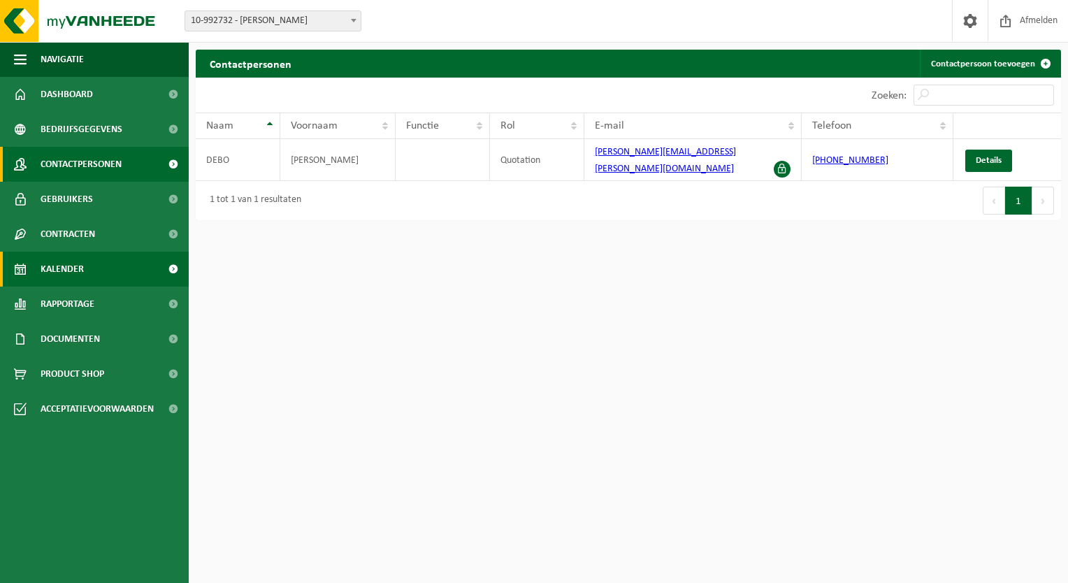
click at [96, 277] on link "Kalender" at bounding box center [94, 269] width 189 height 35
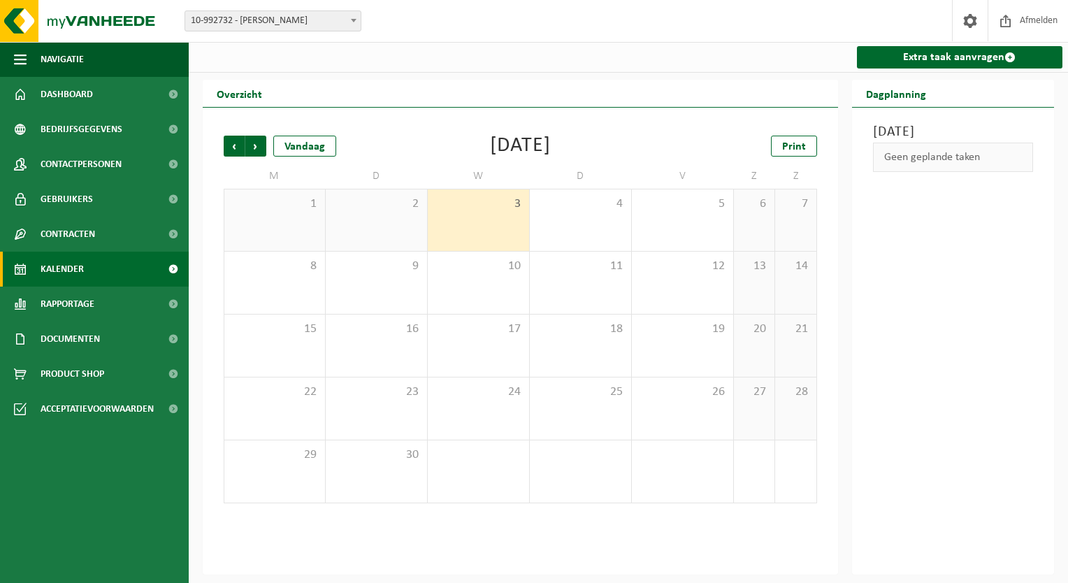
click at [286, 217] on div "1" at bounding box center [274, 219] width 101 height 61
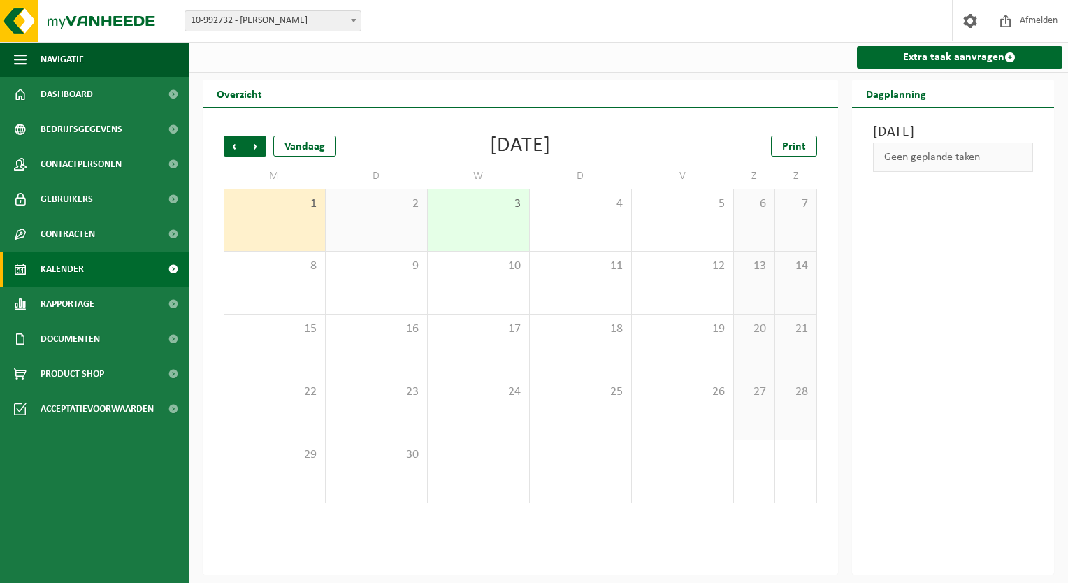
click at [271, 29] on span "10-992732 - [PERSON_NAME]" at bounding box center [272, 21] width 175 height 20
click at [80, 203] on span "Gebruikers" at bounding box center [67, 199] width 52 height 35
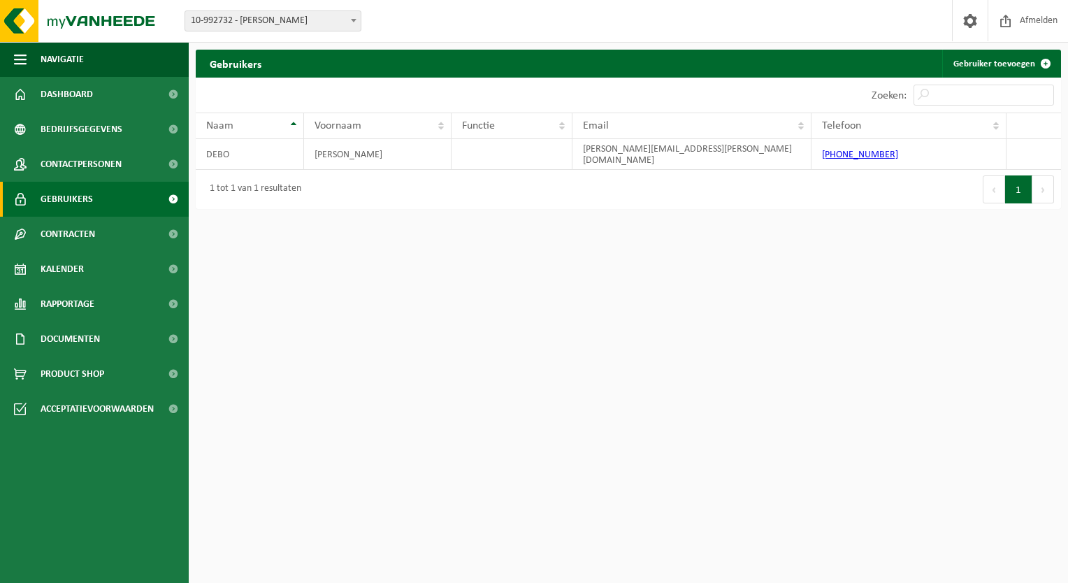
click at [168, 194] on span at bounding box center [172, 199] width 31 height 35
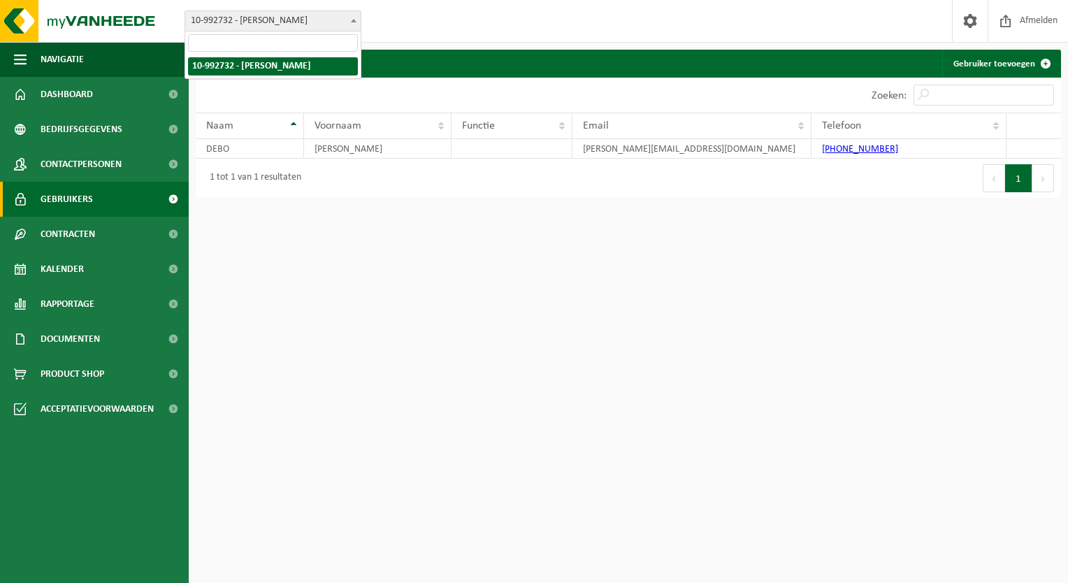
click at [293, 21] on span "10-992732 - [PERSON_NAME]" at bounding box center [272, 21] width 175 height 20
click at [474, 312] on html "Vestiging: 10-992732 - [PERSON_NAME] 10-992732 - [PERSON_NAME] - MOORSLEDE Welk…" at bounding box center [534, 291] width 1068 height 583
click at [94, 203] on link "Gebruikers" at bounding box center [94, 199] width 189 height 35
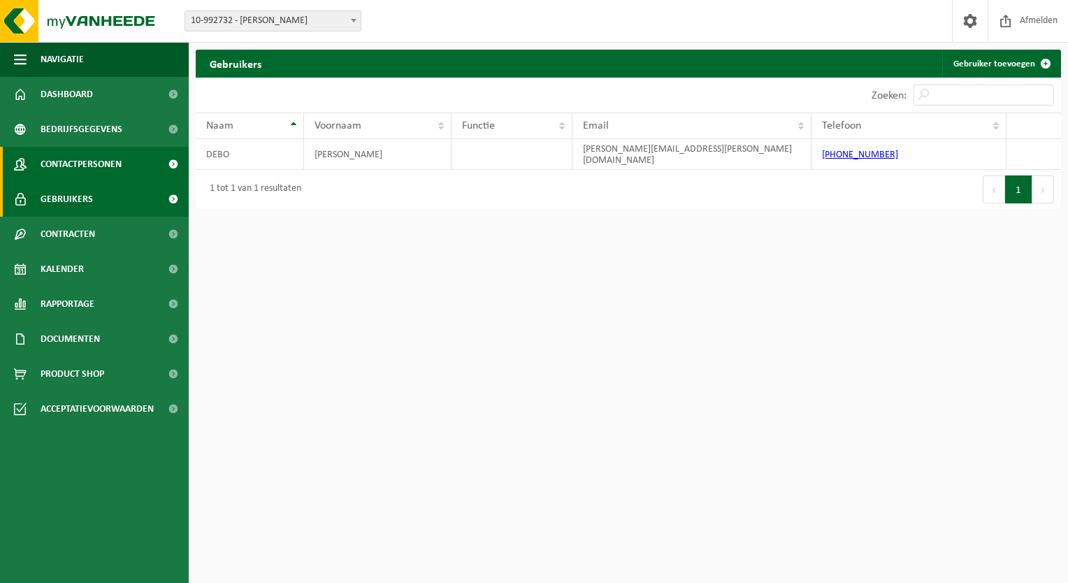
click at [119, 166] on span "Contactpersonen" at bounding box center [81, 164] width 81 height 35
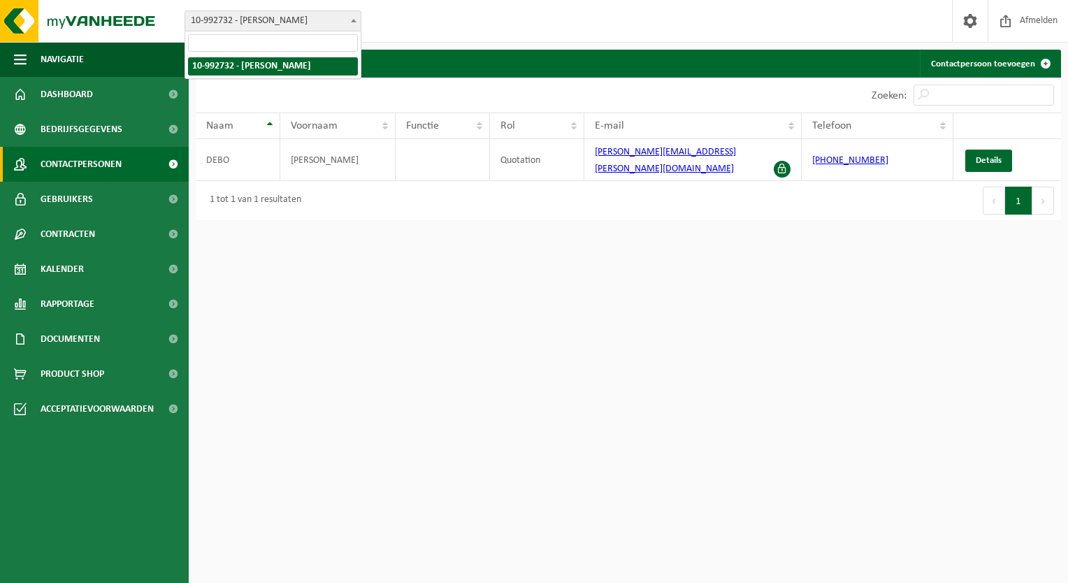
click at [295, 18] on span "10-992732 - [PERSON_NAME]" at bounding box center [272, 21] width 175 height 20
click at [361, 150] on td "[PERSON_NAME]" at bounding box center [337, 160] width 115 height 42
click at [78, 166] on span "Contactpersonen" at bounding box center [81, 164] width 81 height 35
